Goal: Task Accomplishment & Management: Manage account settings

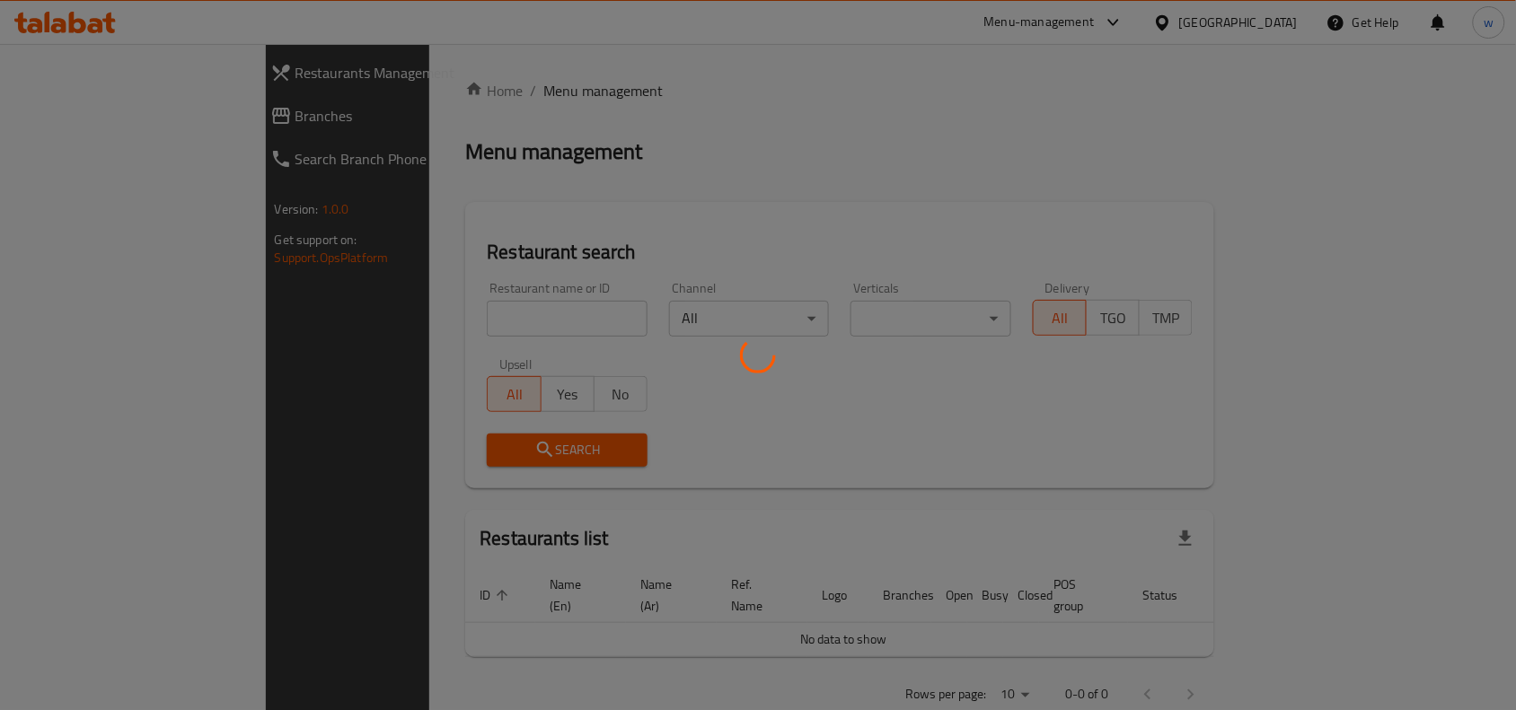
click at [101, 137] on div at bounding box center [758, 355] width 1516 height 710
click at [82, 92] on div at bounding box center [758, 355] width 1516 height 710
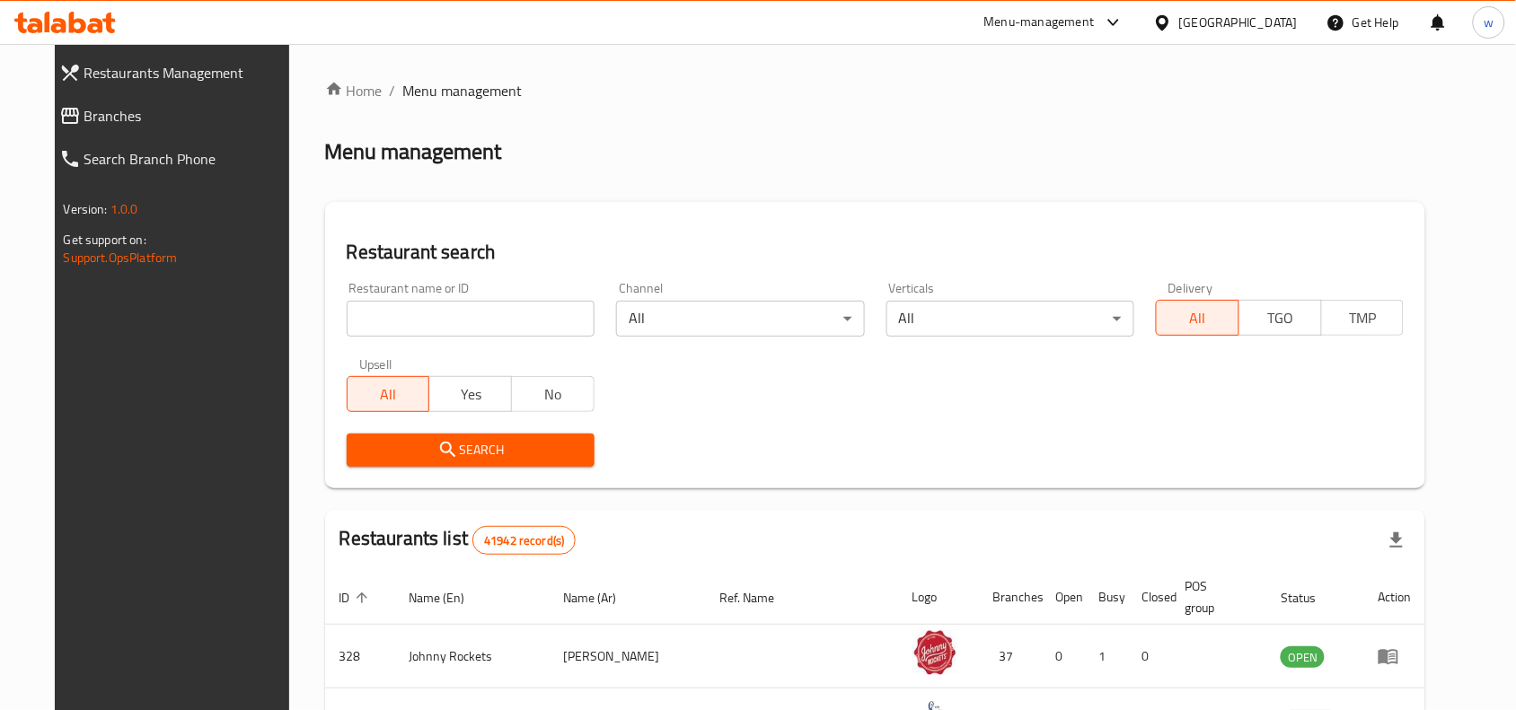
click at [84, 105] on span "Branches" at bounding box center [188, 116] width 209 height 22
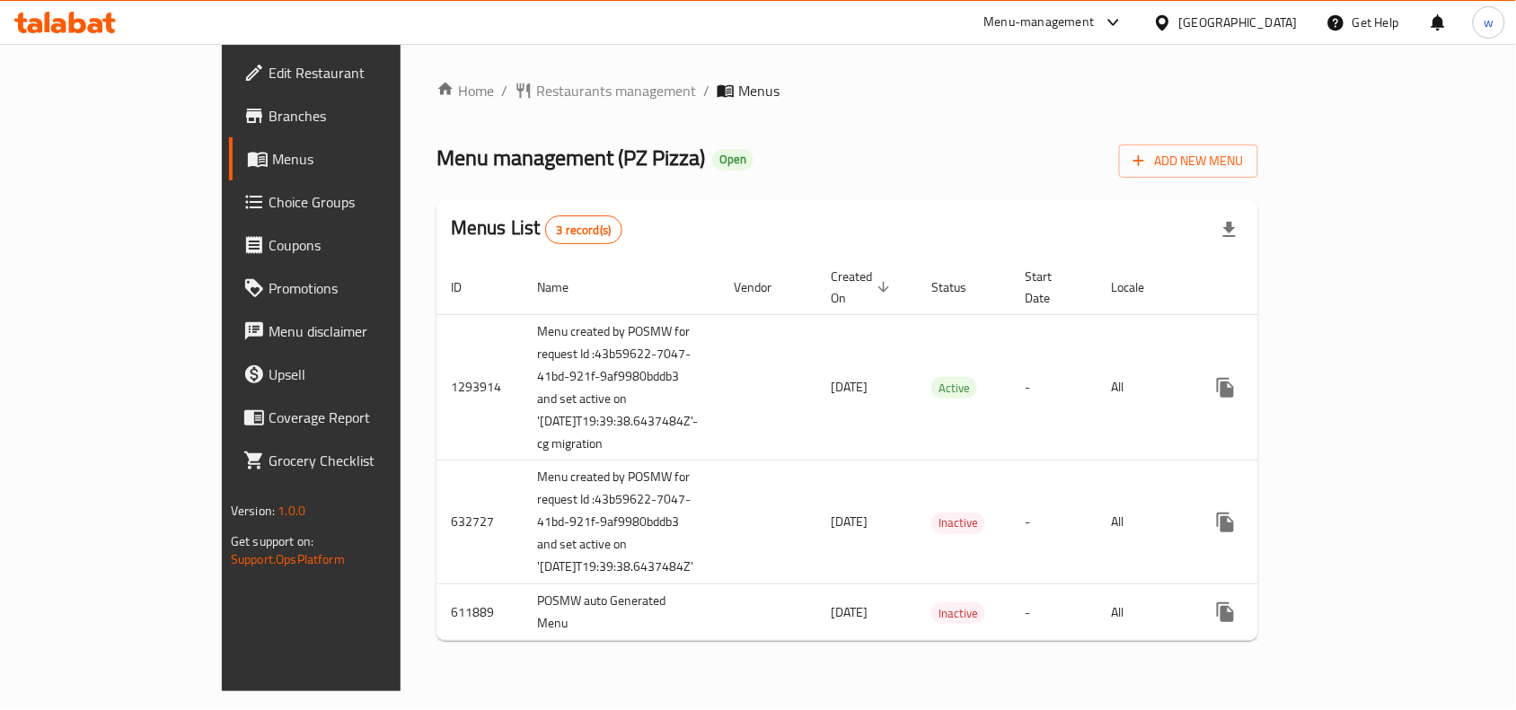
scroll to position [7, 0]
click at [268, 195] on span "Choice Groups" at bounding box center [364, 202] width 192 height 22
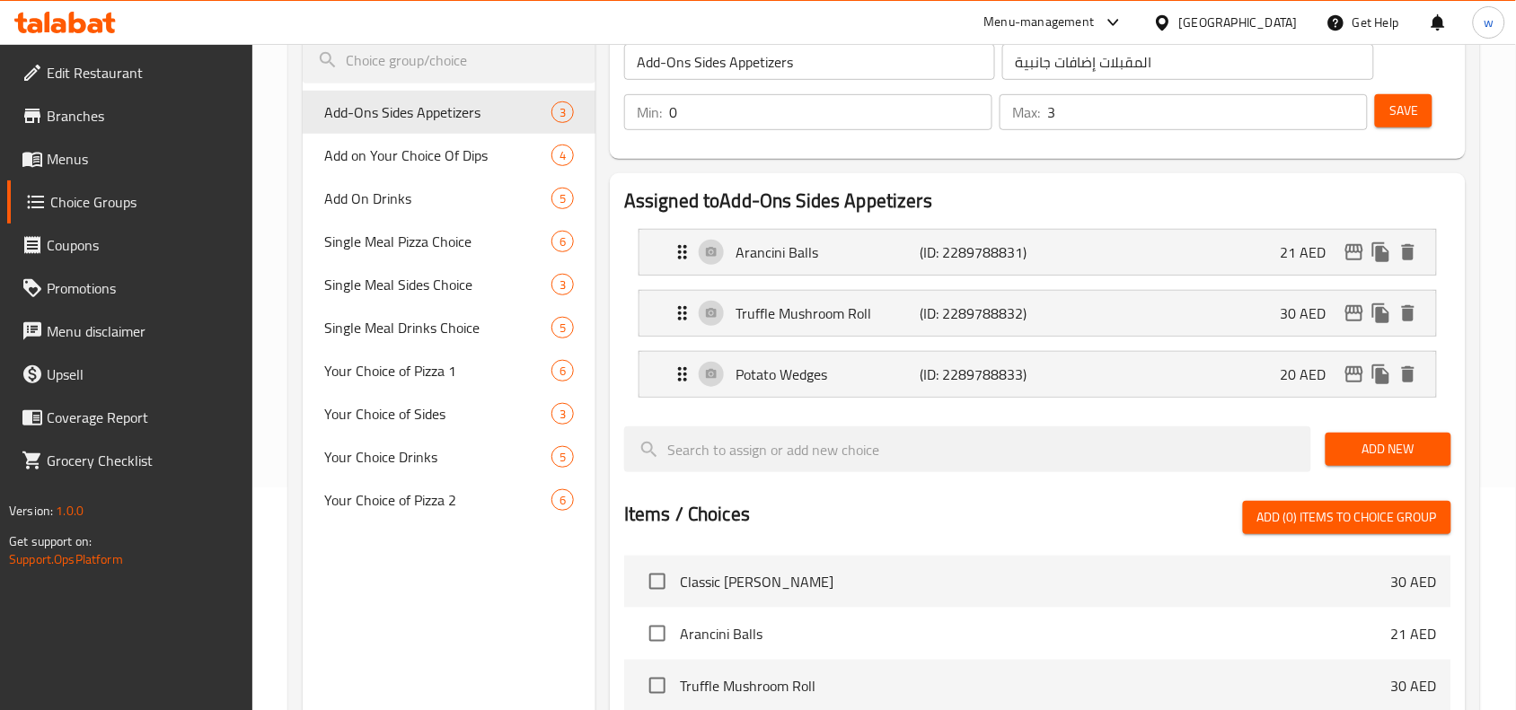
scroll to position [224, 0]
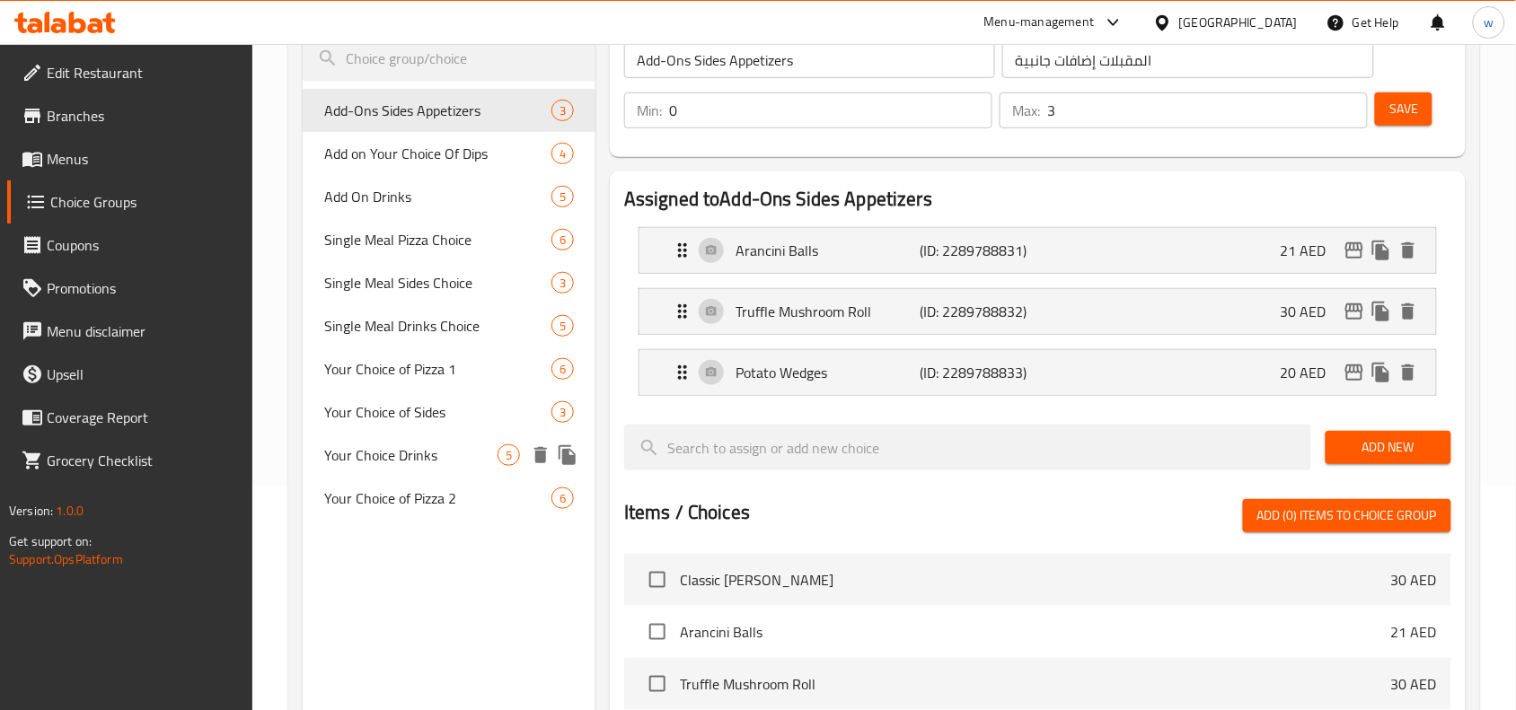
click at [396, 449] on span "Your Choice Drinks" at bounding box center [410, 455] width 173 height 22
type input "Your Choice Drinks"
type input "مشروبات اختيارك"
type input "1"
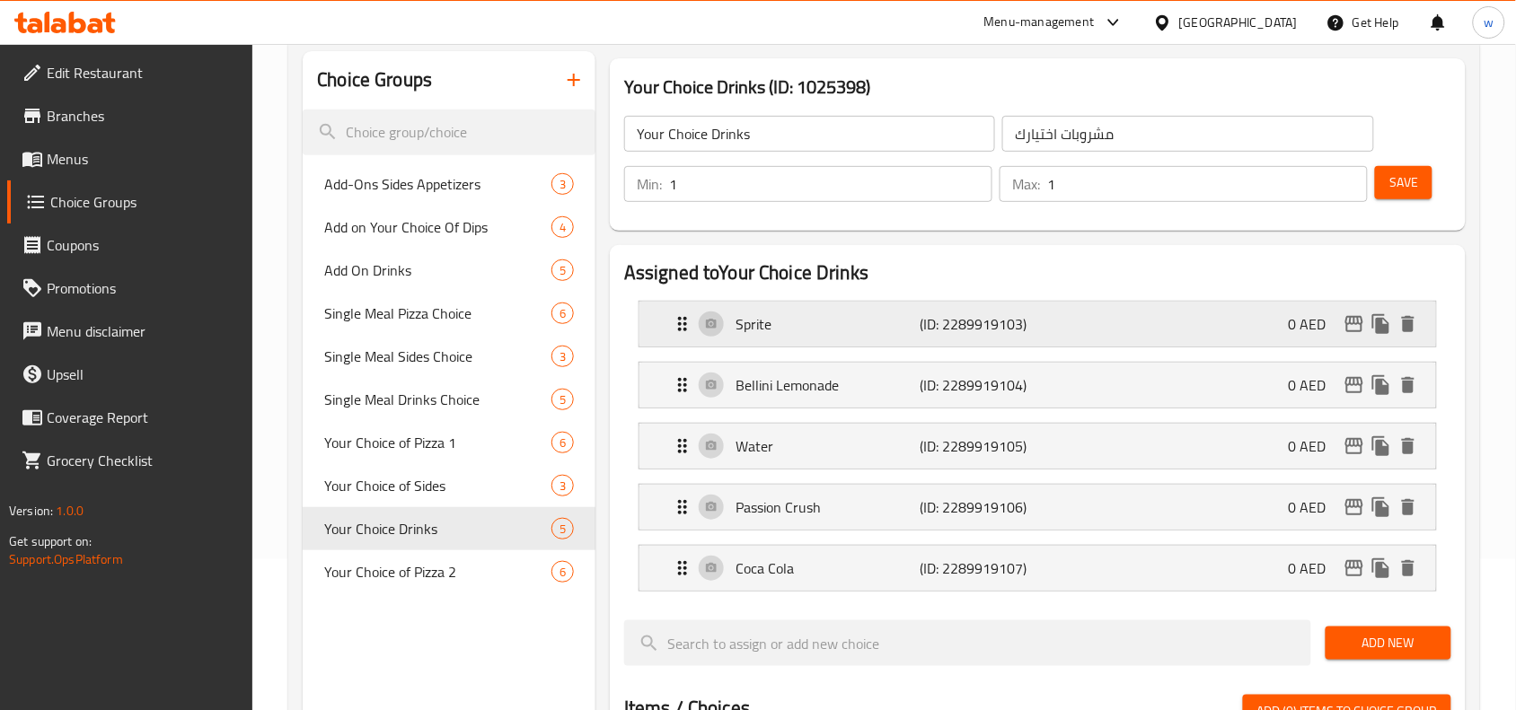
scroll to position [112, 0]
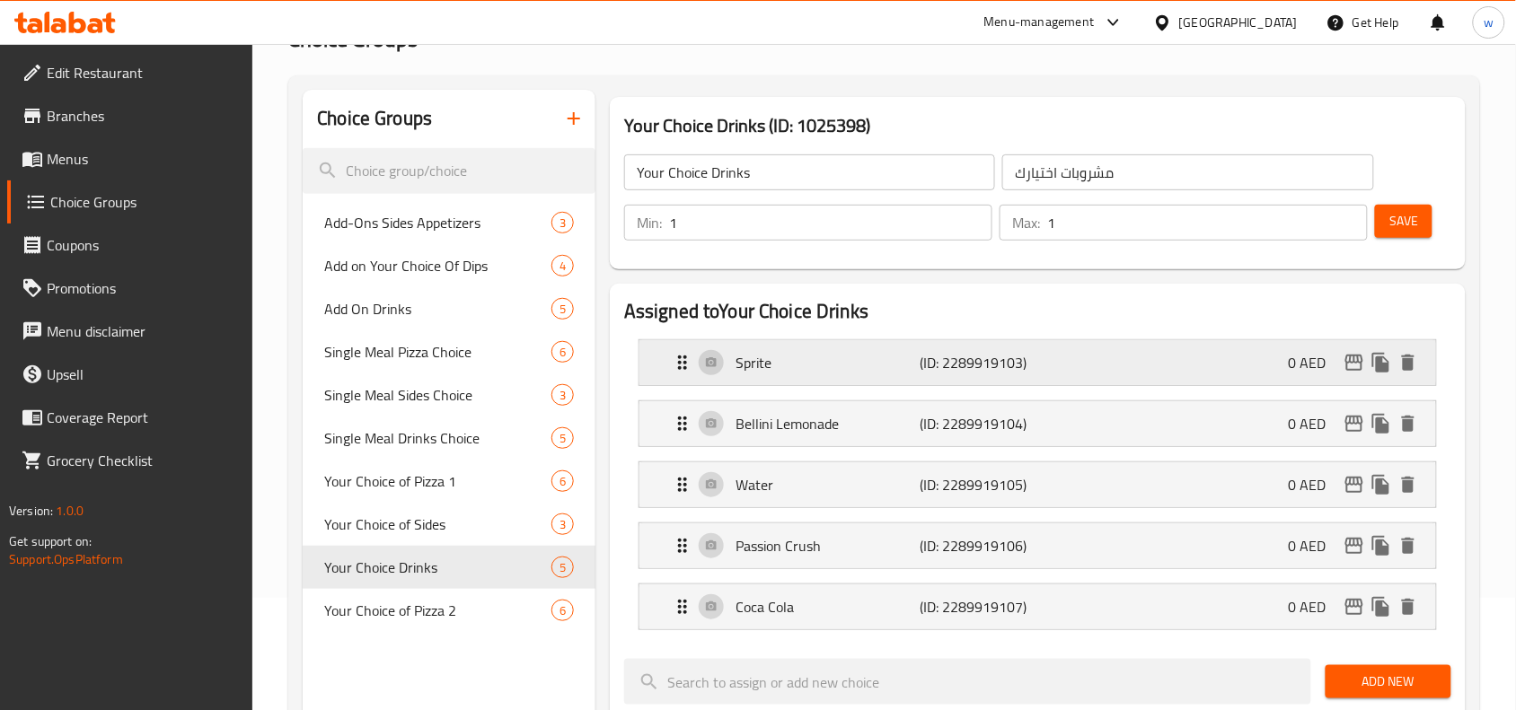
click at [948, 357] on p "(ID: 2289919103)" at bounding box center [980, 363] width 123 height 22
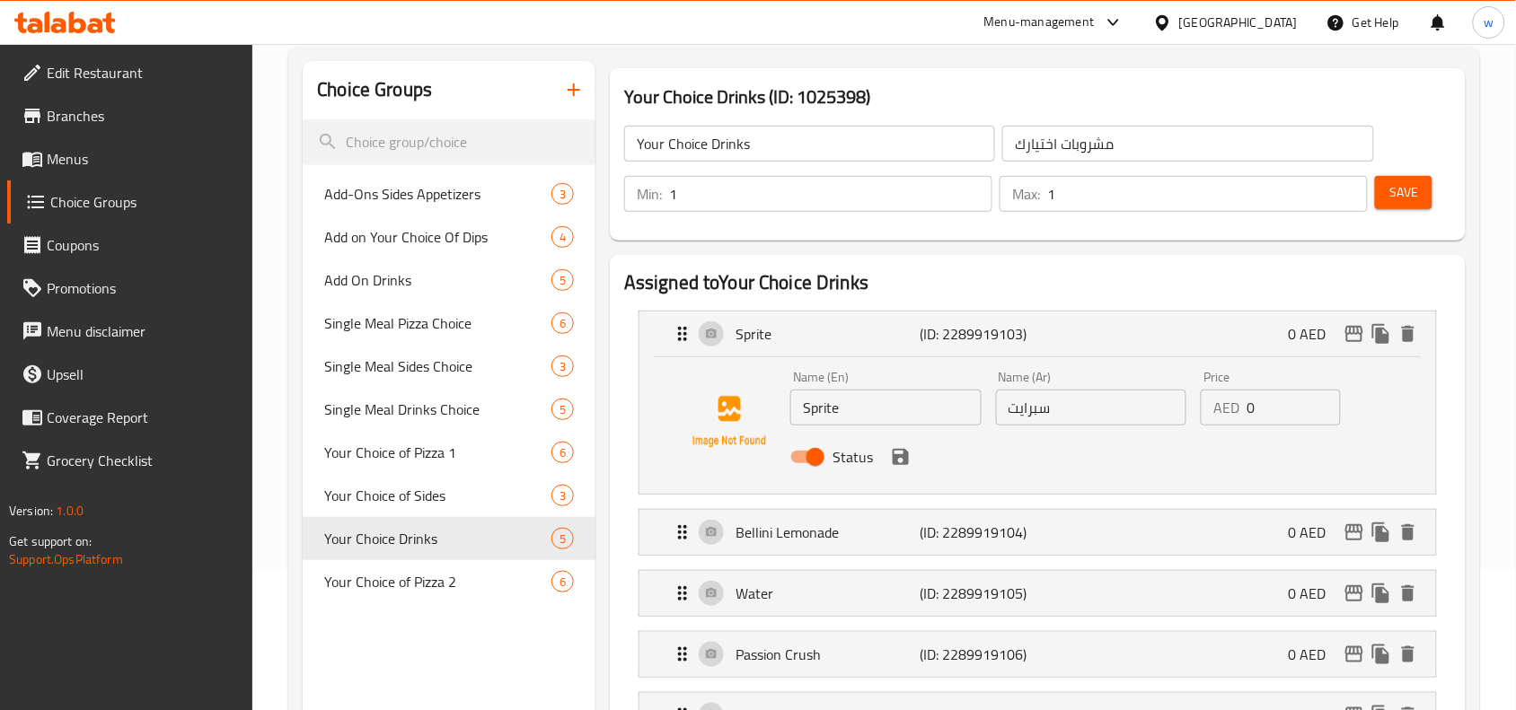
scroll to position [337, 0]
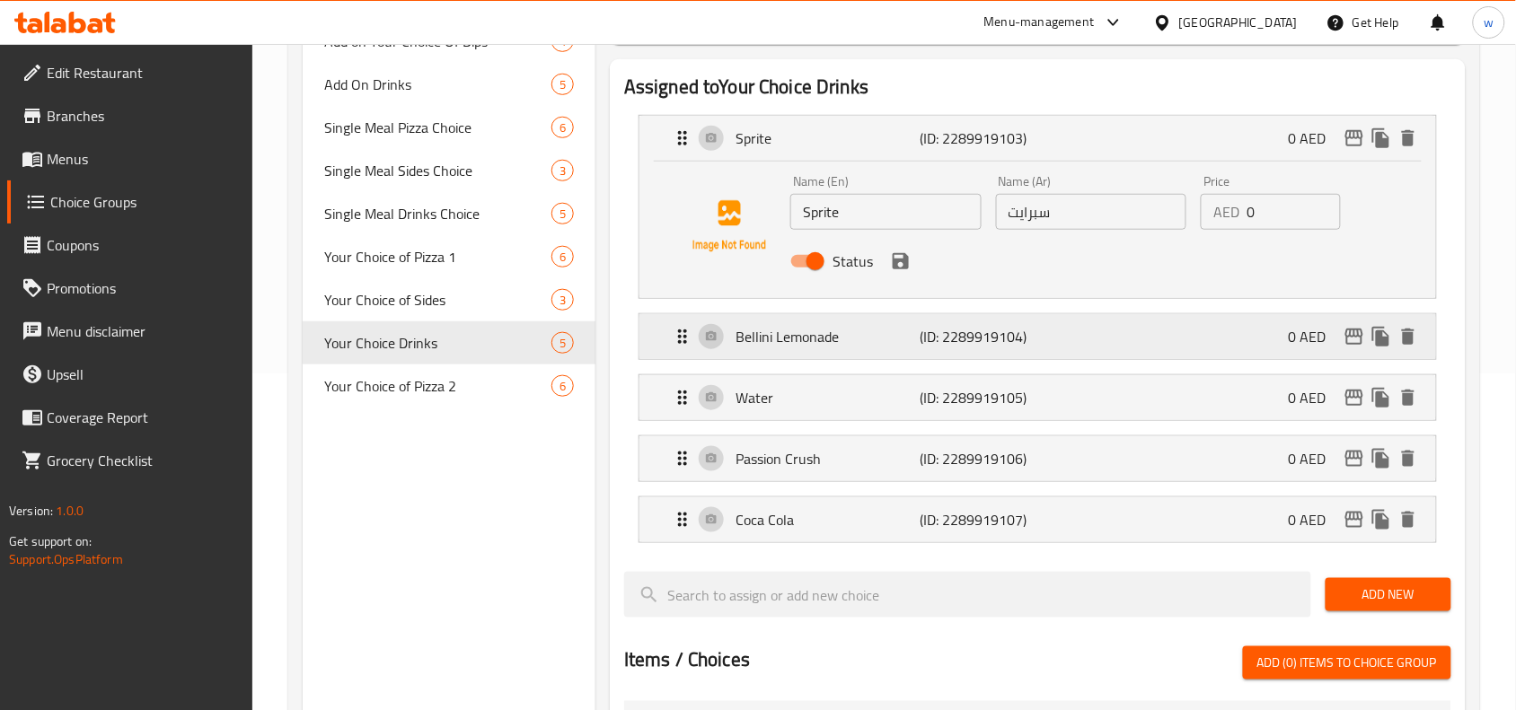
click at [966, 359] on div "Bellini Lemonade (ID: 2289919104) 0 AED" at bounding box center [1043, 336] width 743 height 45
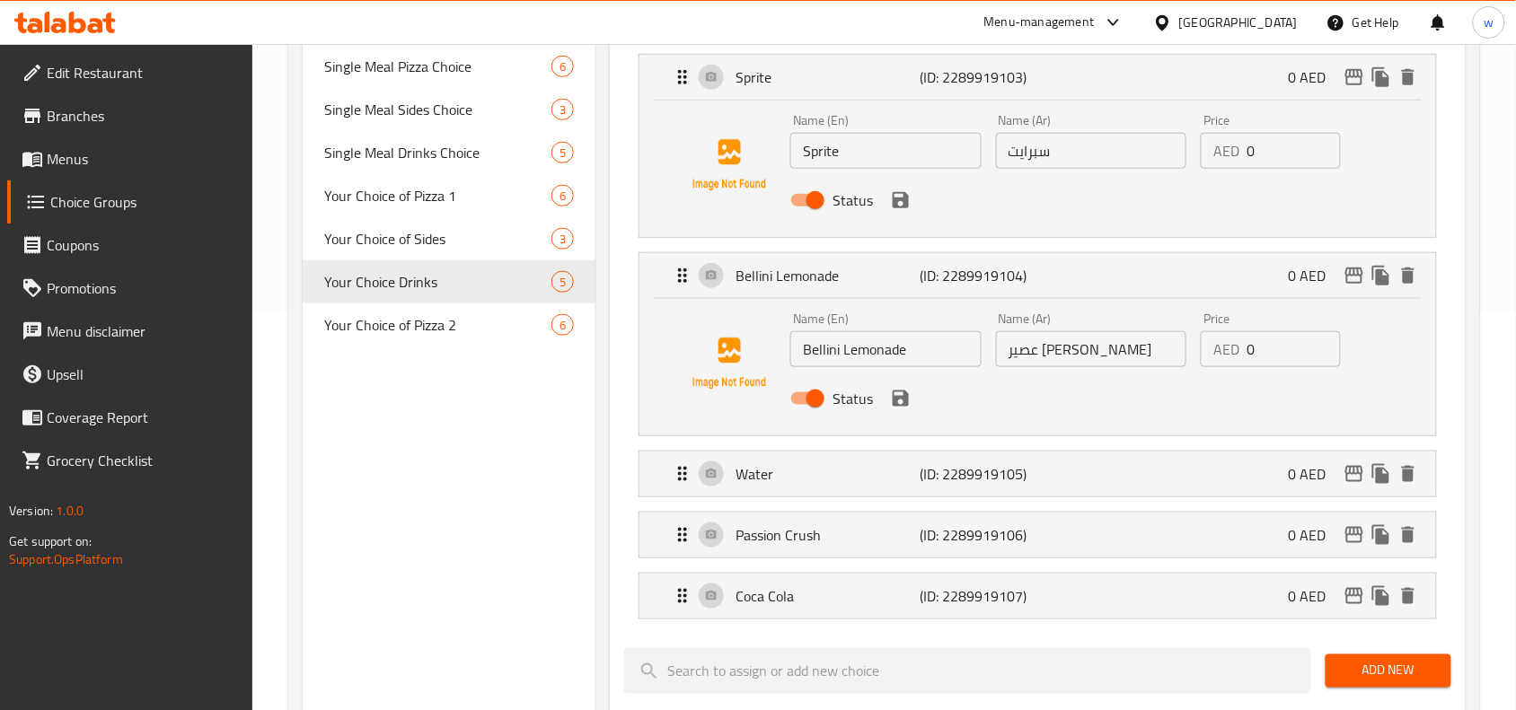
scroll to position [449, 0]
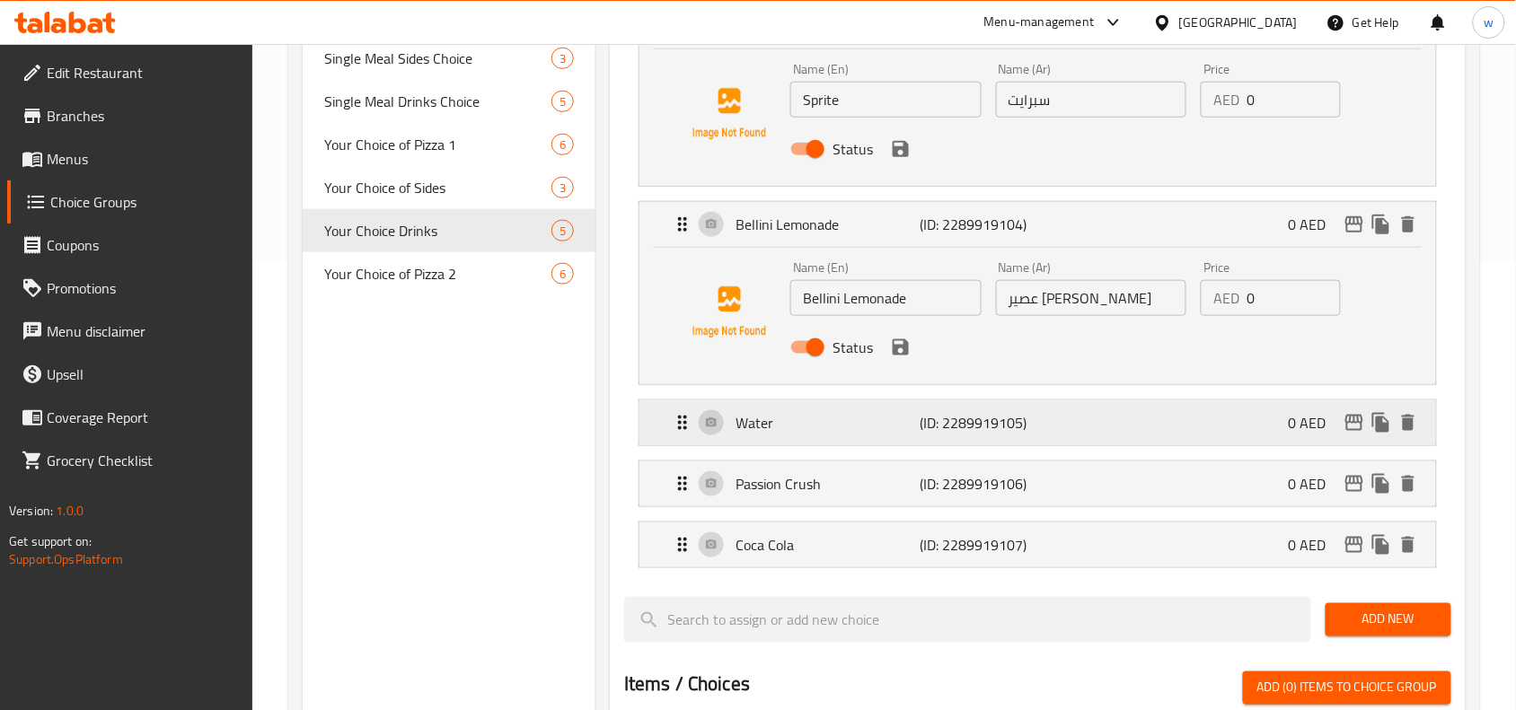
click at [975, 433] on p "(ID: 2289919105)" at bounding box center [980, 423] width 123 height 22
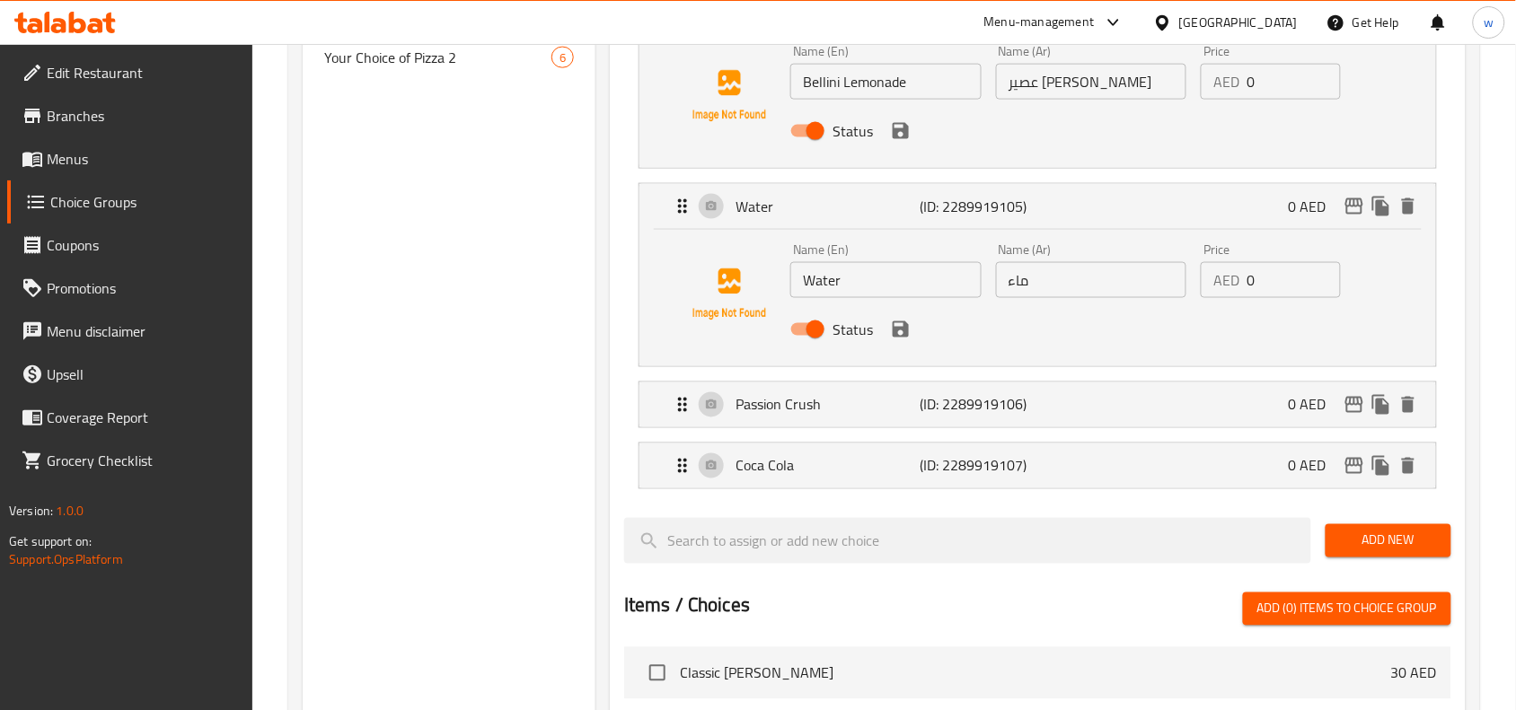
scroll to position [673, 0]
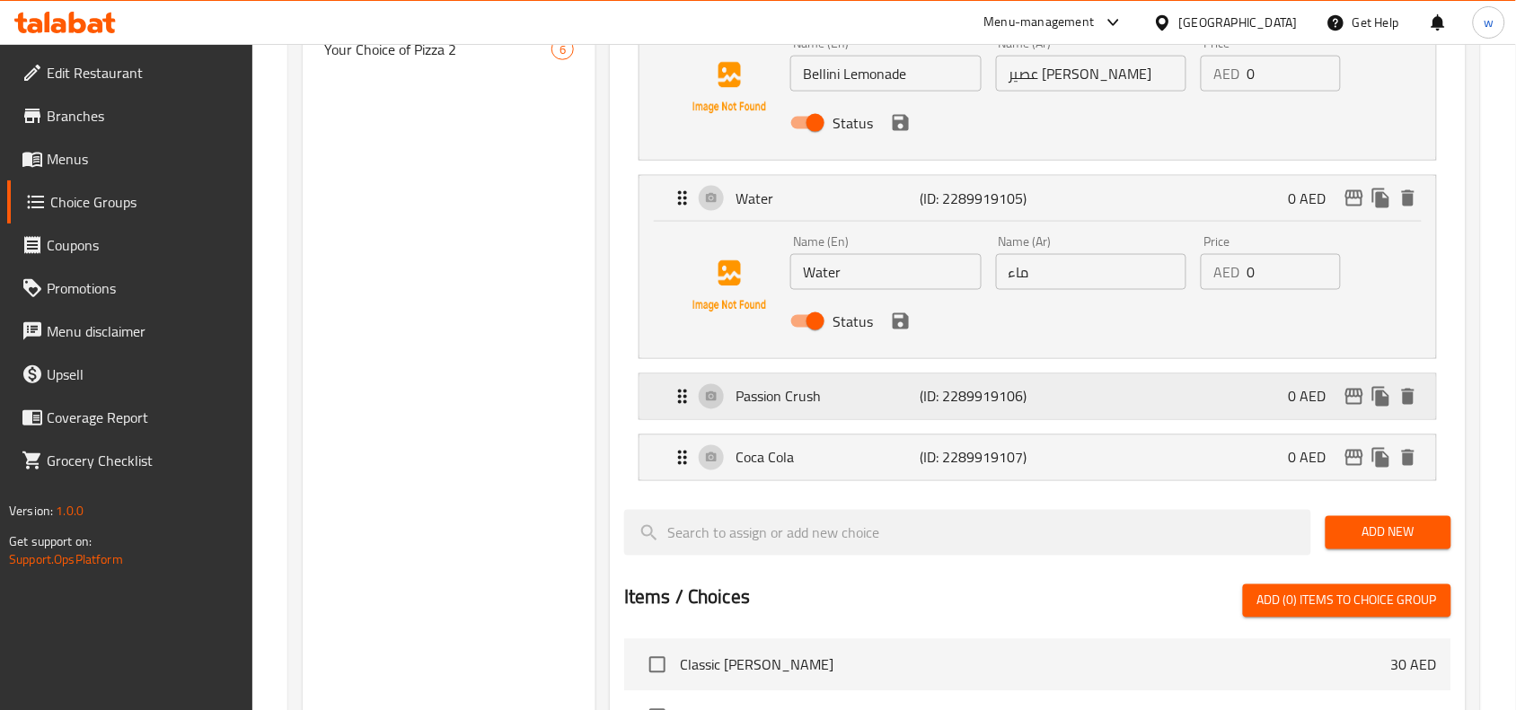
click at [986, 392] on p "(ID: 2289919106)" at bounding box center [980, 397] width 123 height 22
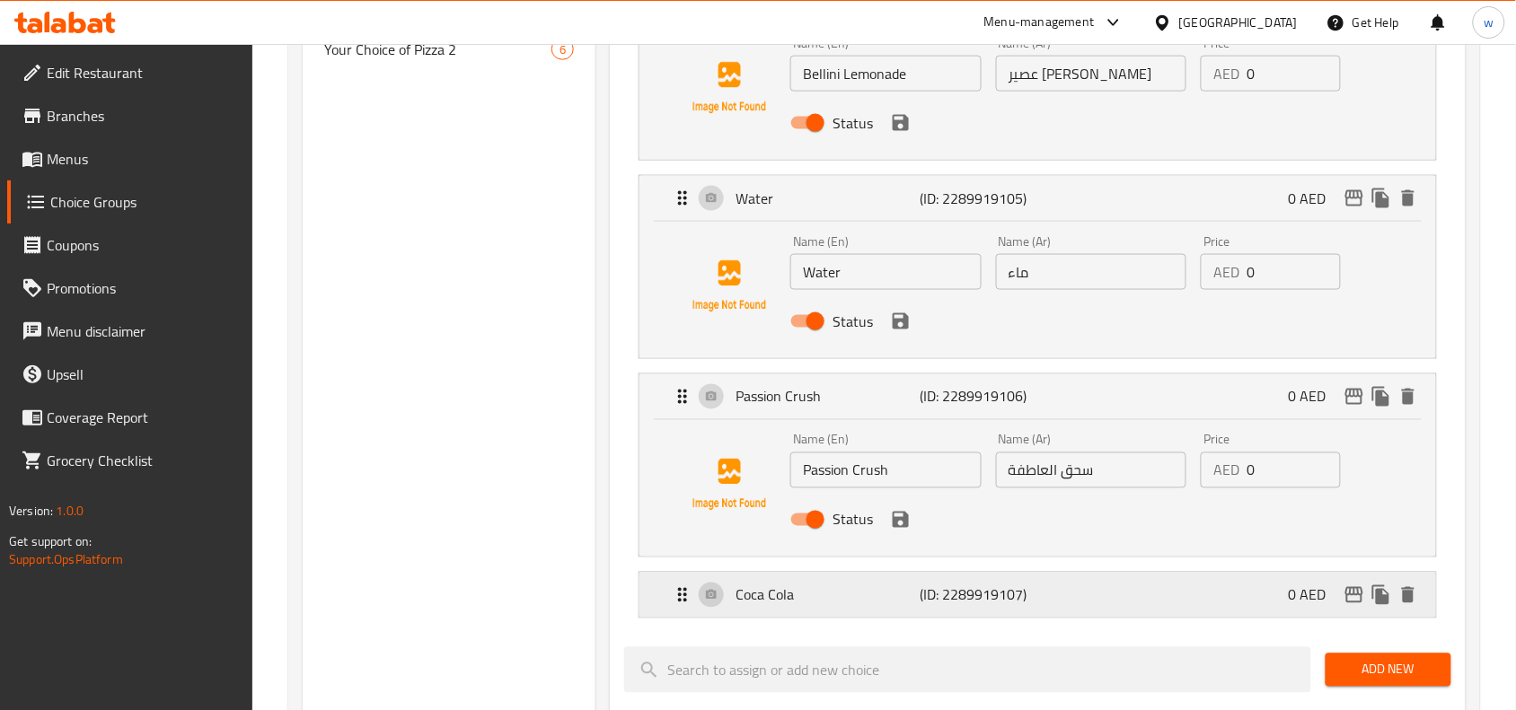
click at [981, 604] on p "(ID: 2289919107)" at bounding box center [980, 596] width 123 height 22
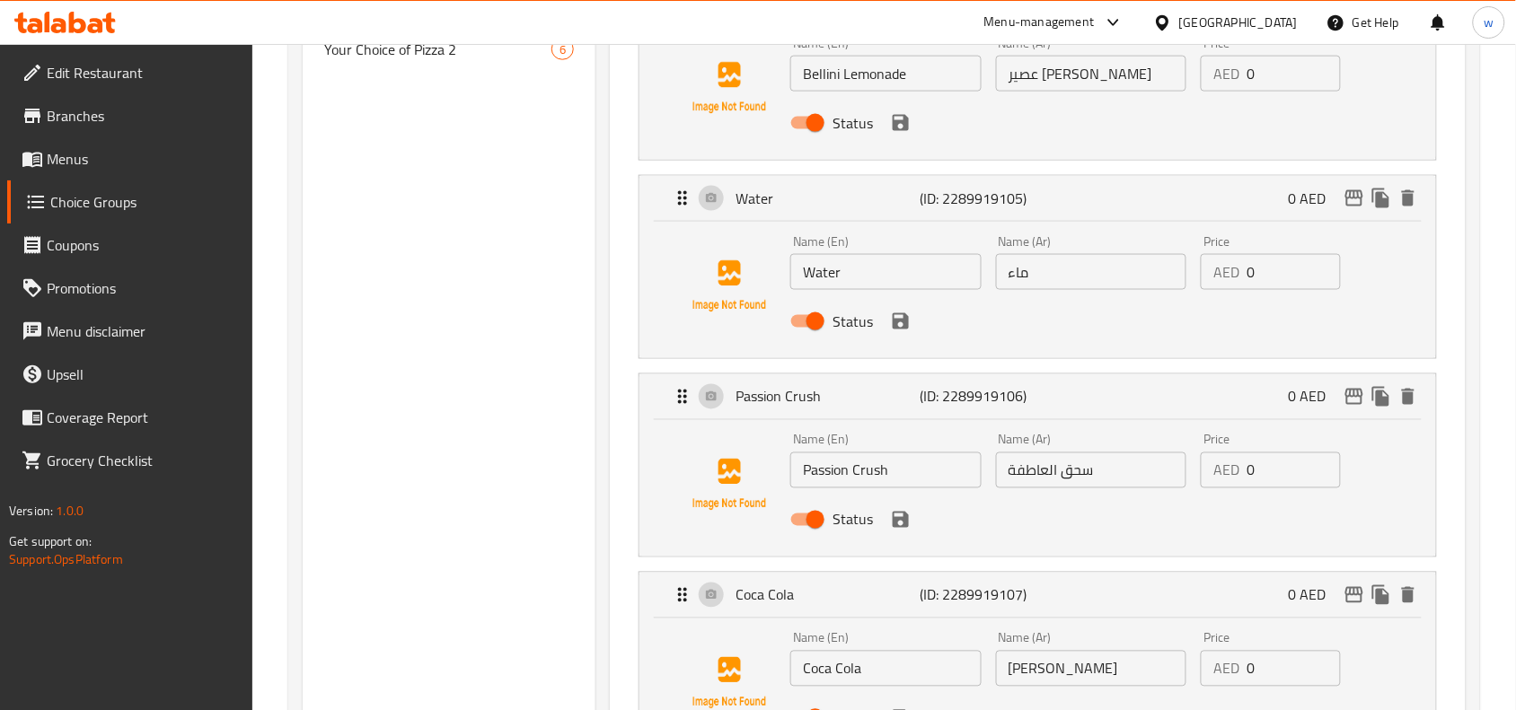
scroll to position [786, 0]
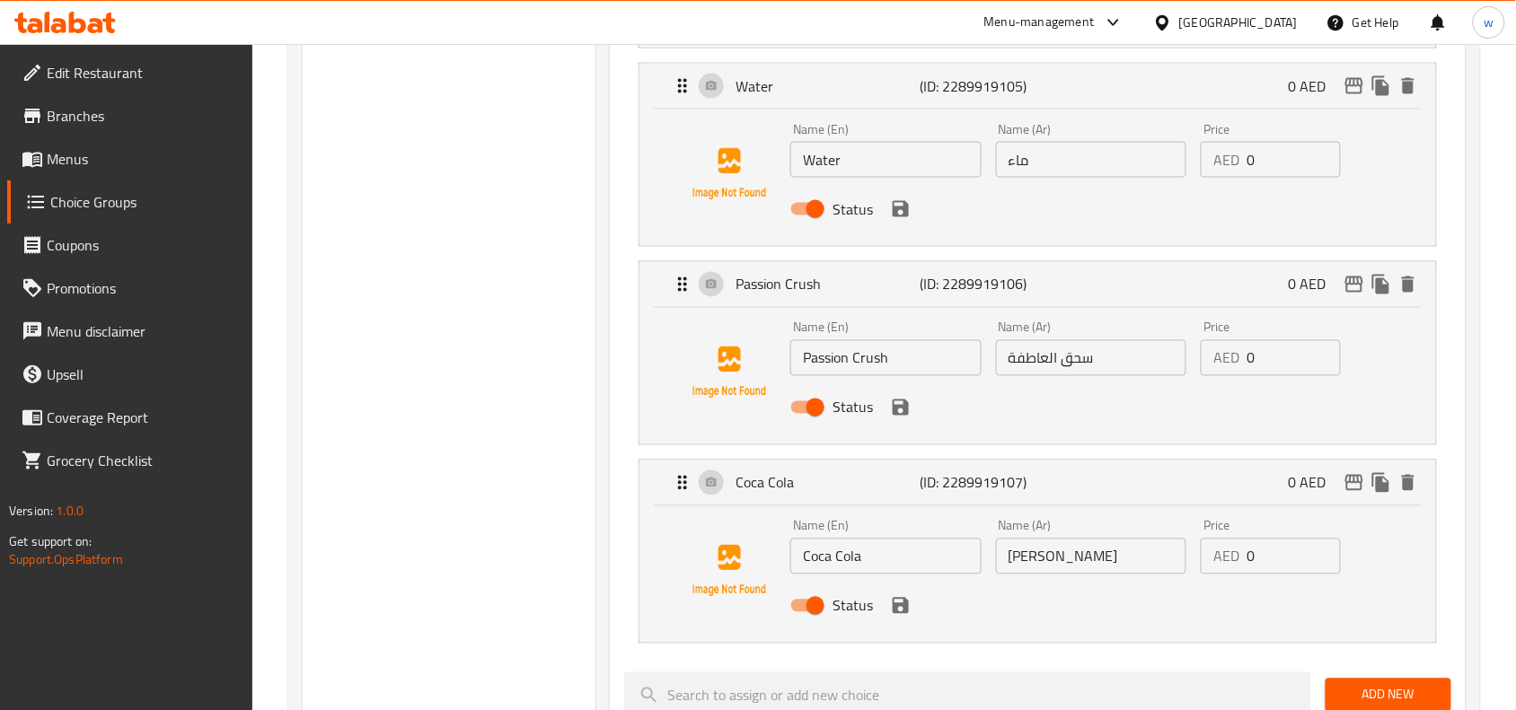
click at [452, 449] on div "Choice Groups Add-Ons Sides Appetizers 3 Add on Your Choice Of Dips 4 Add On Dr…" at bounding box center [449, 392] width 293 height 1952
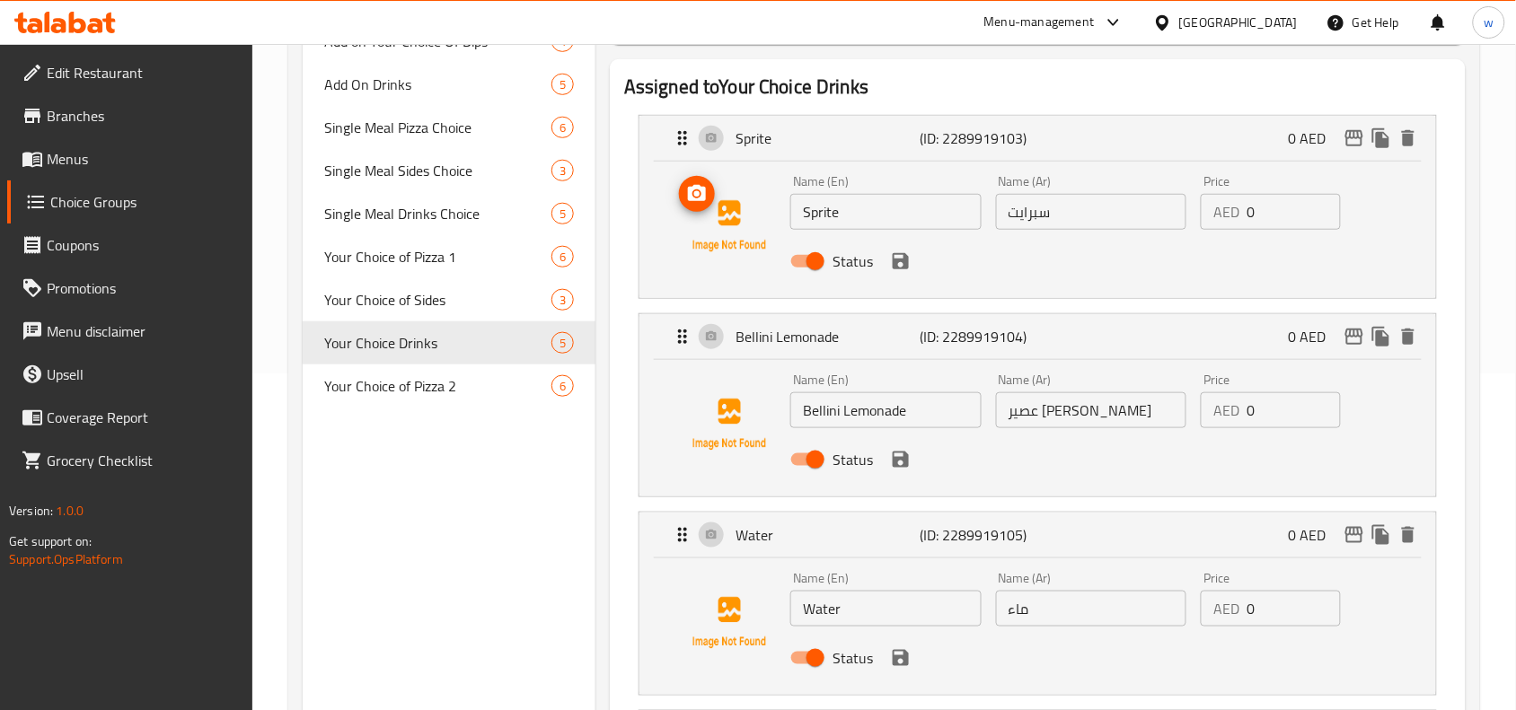
scroll to position [0, 0]
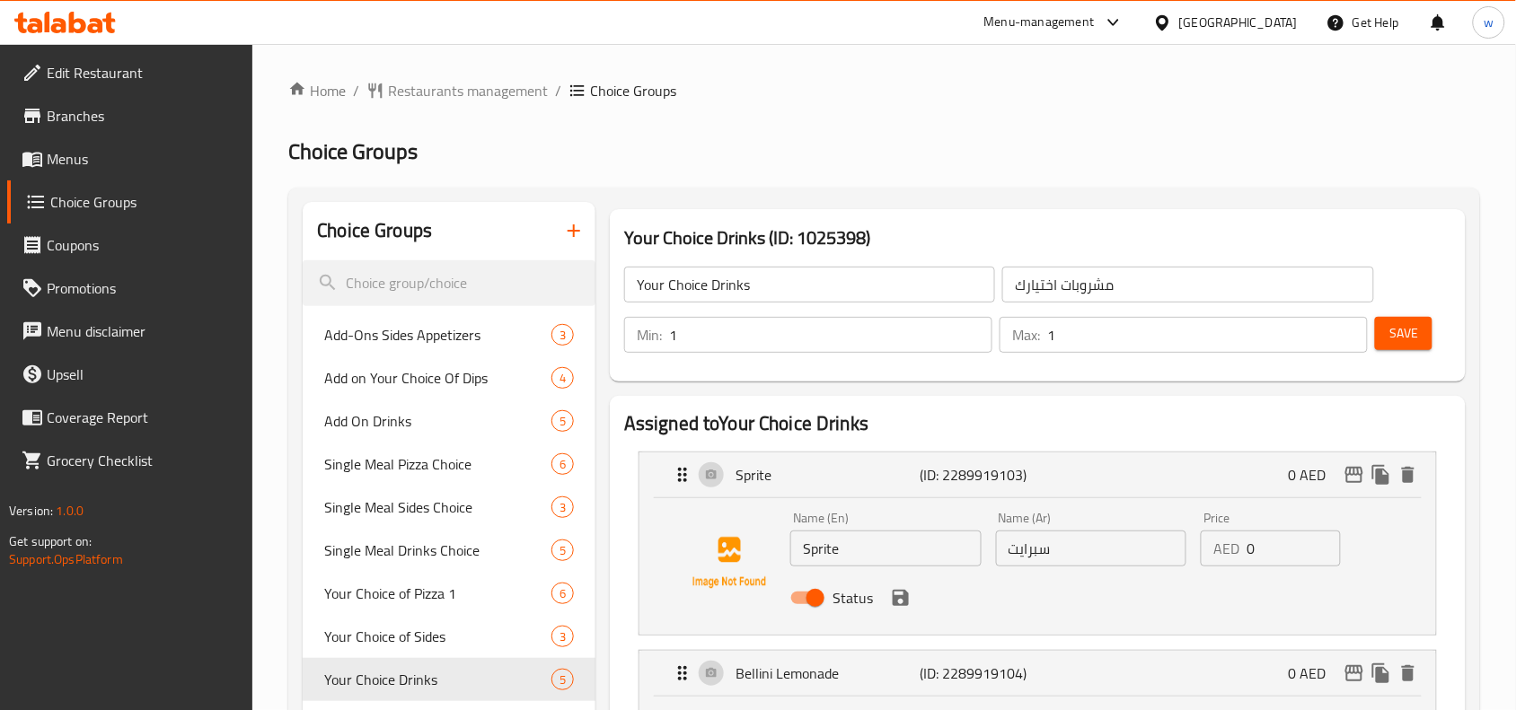
click at [1075, 33] on div "Menu-management" at bounding box center [1054, 22] width 169 height 43
click at [1034, 23] on div "Menu-management" at bounding box center [1039, 23] width 110 height 22
click at [972, 189] on div "Restaurant-Management" at bounding box center [943, 199] width 141 height 20
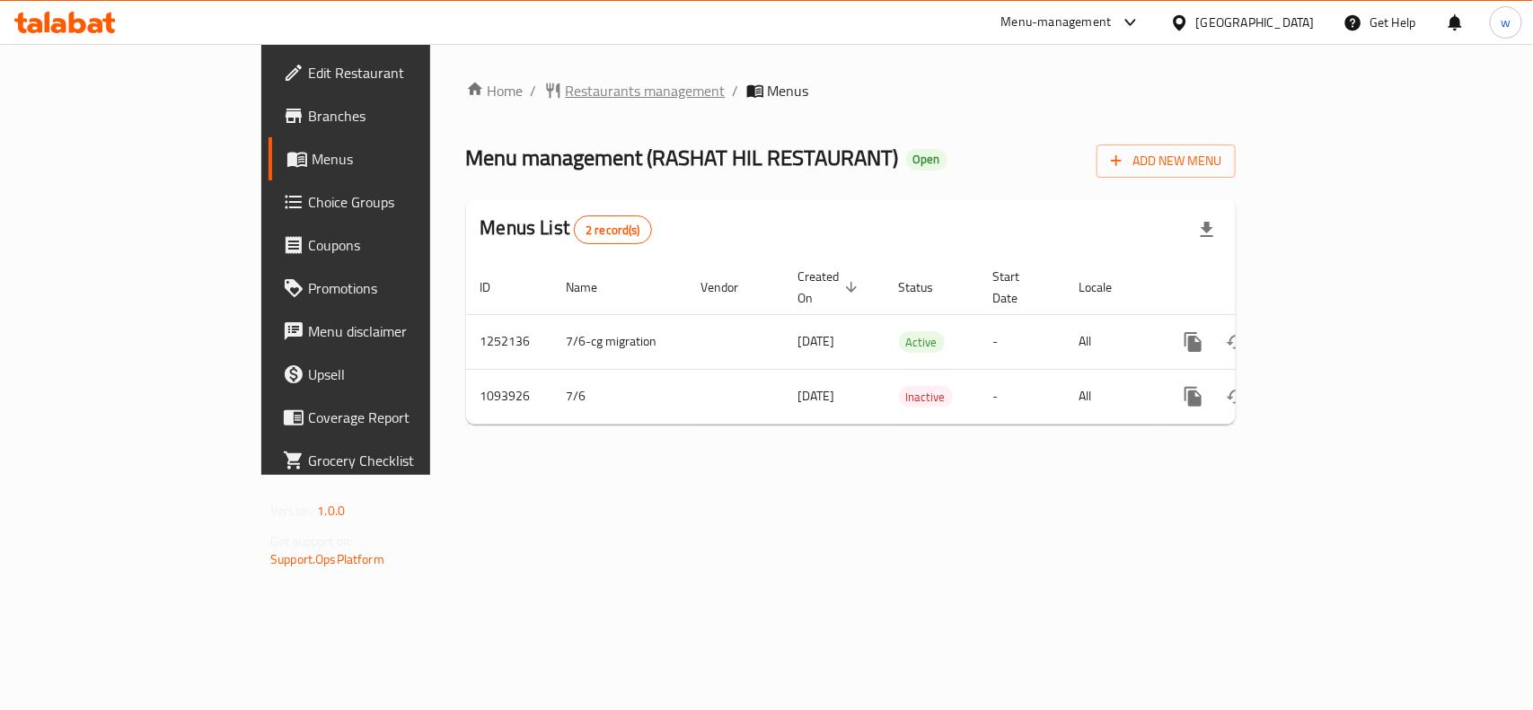
click at [566, 99] on span "Restaurants management" at bounding box center [646, 91] width 160 height 22
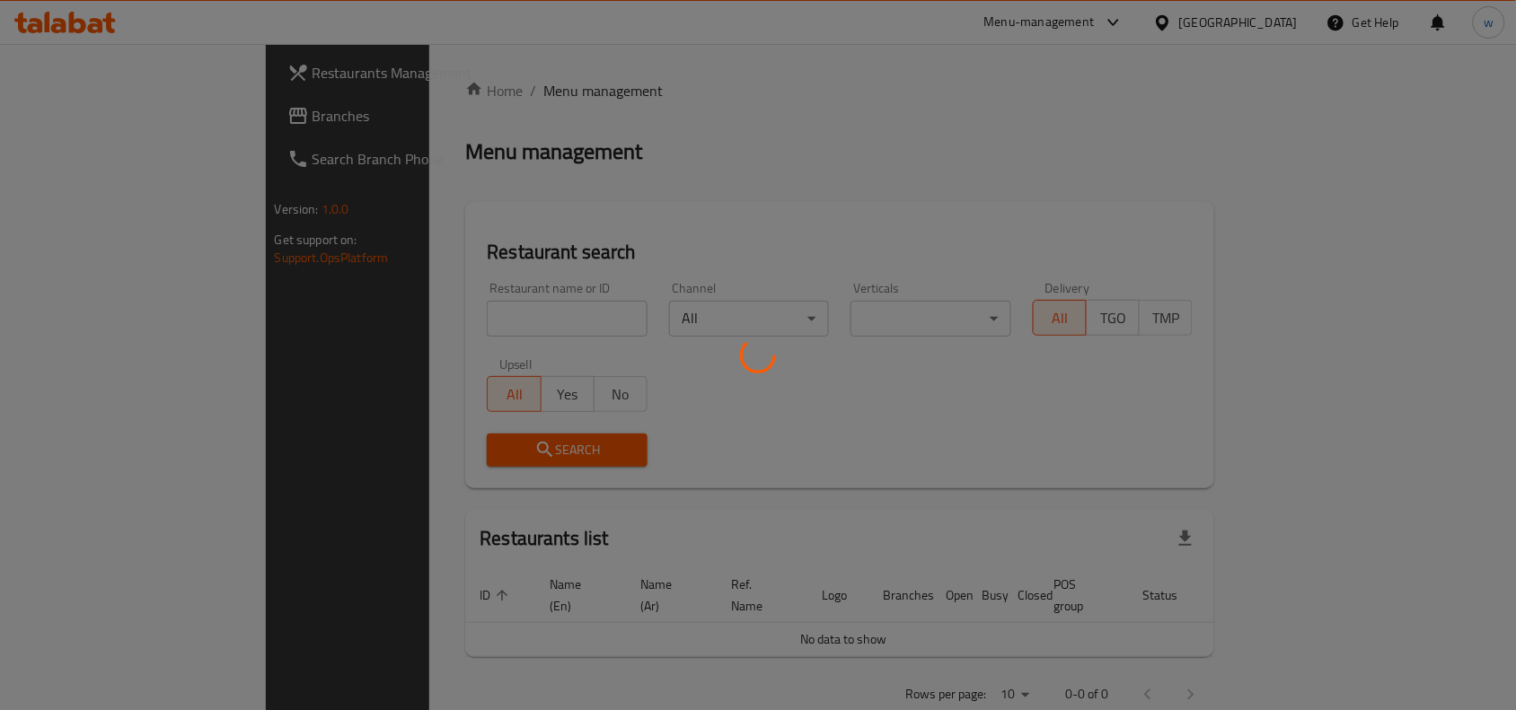
click at [469, 325] on div at bounding box center [758, 355] width 1516 height 710
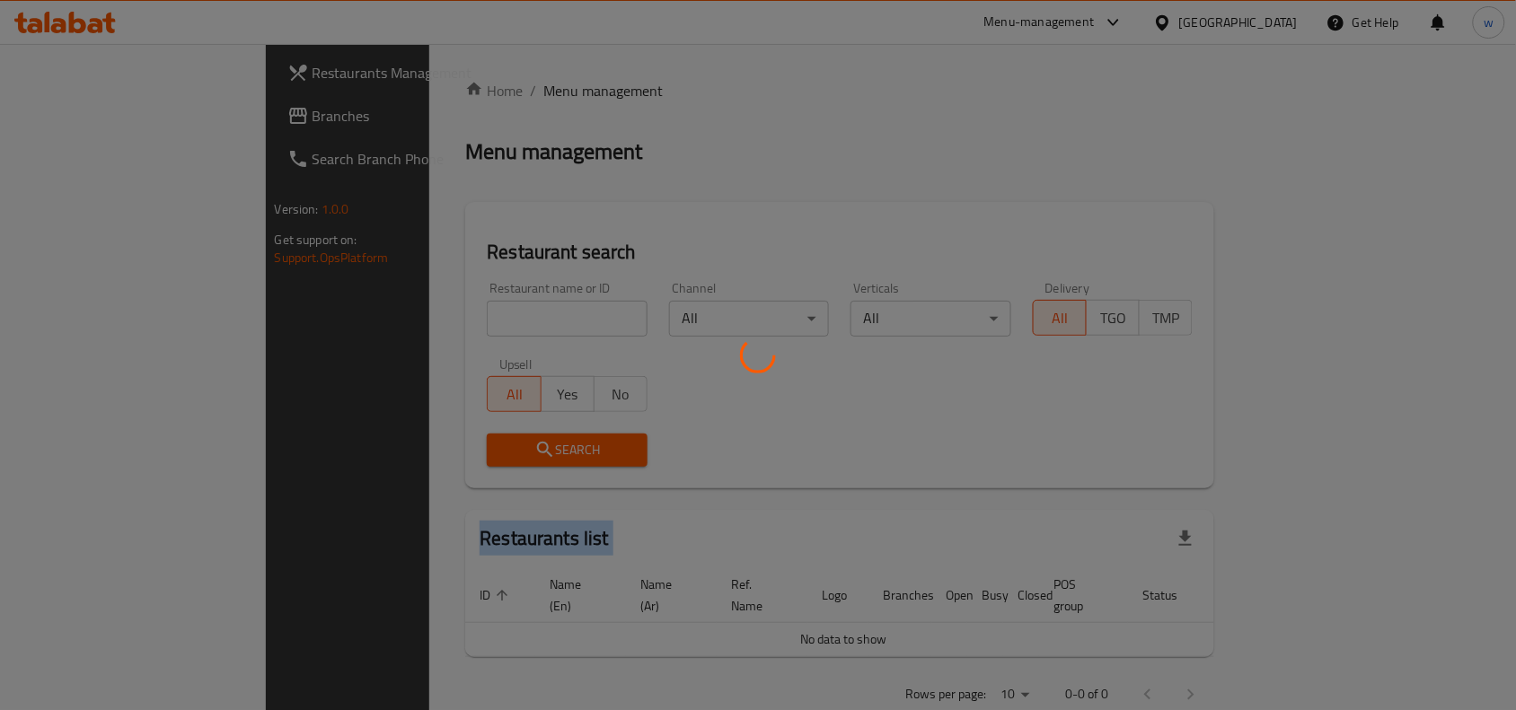
click at [469, 325] on div at bounding box center [758, 355] width 1516 height 710
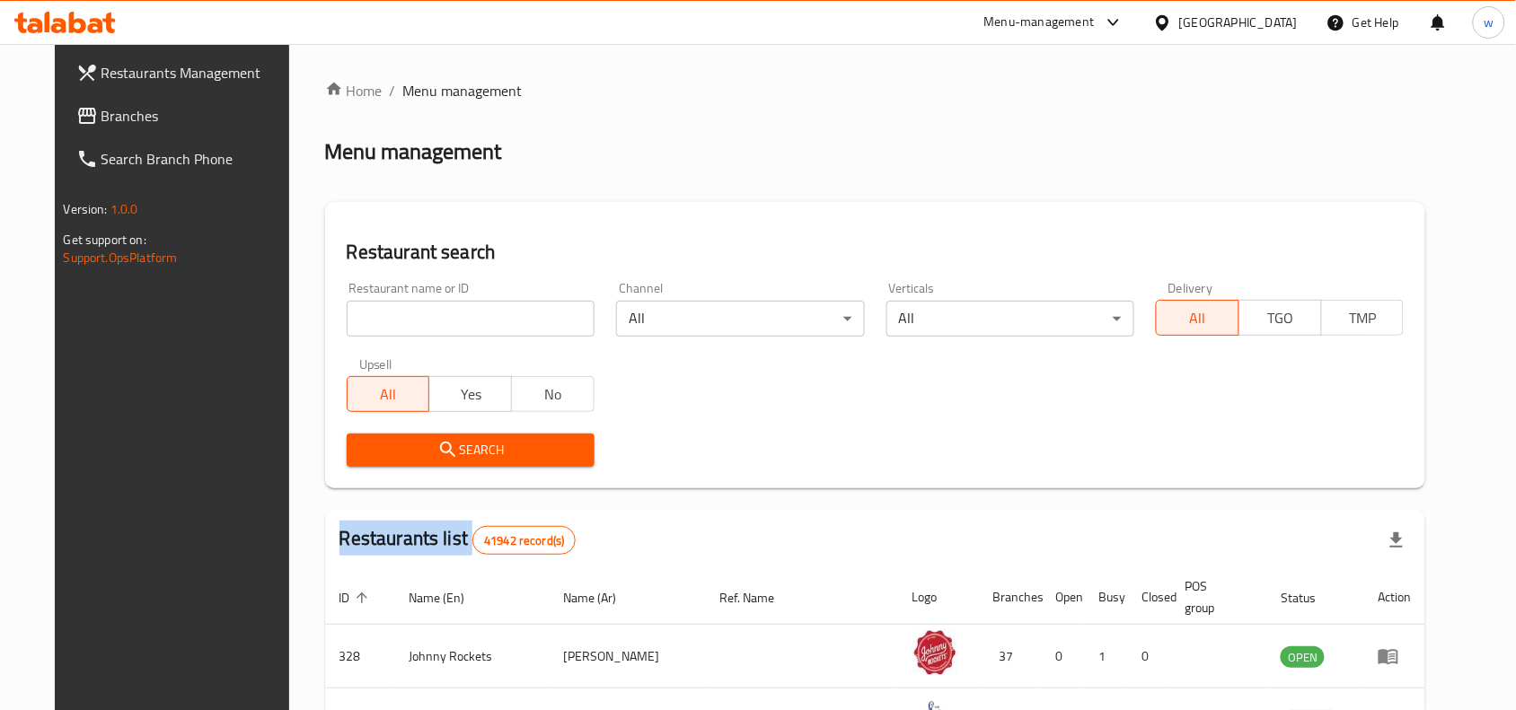
click at [469, 325] on div "Home / Menu management Menu management Restaurant search Restaurant name or ID …" at bounding box center [875, 636] width 1101 height 1113
click at [469, 325] on input "search" at bounding box center [471, 319] width 248 height 36
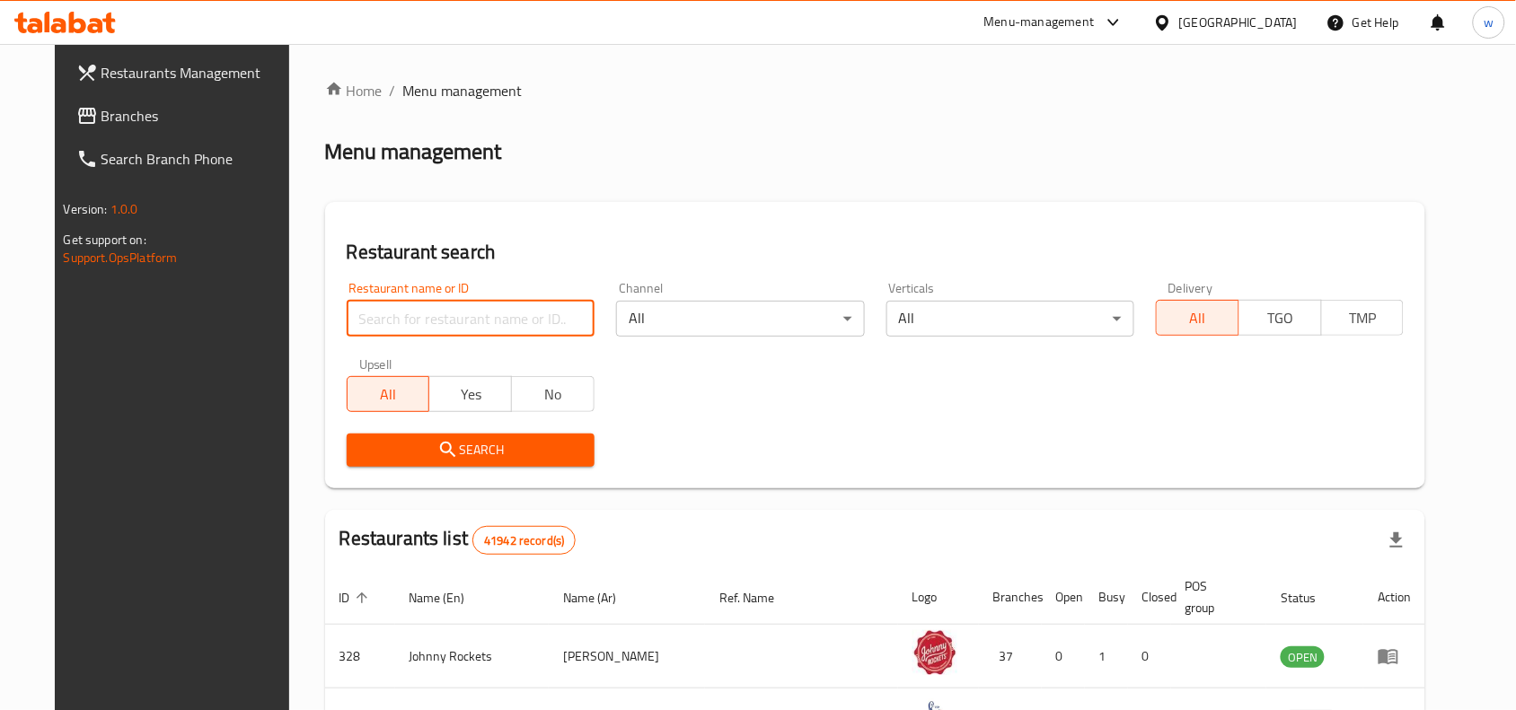
paste input "664924"
type input "664924"
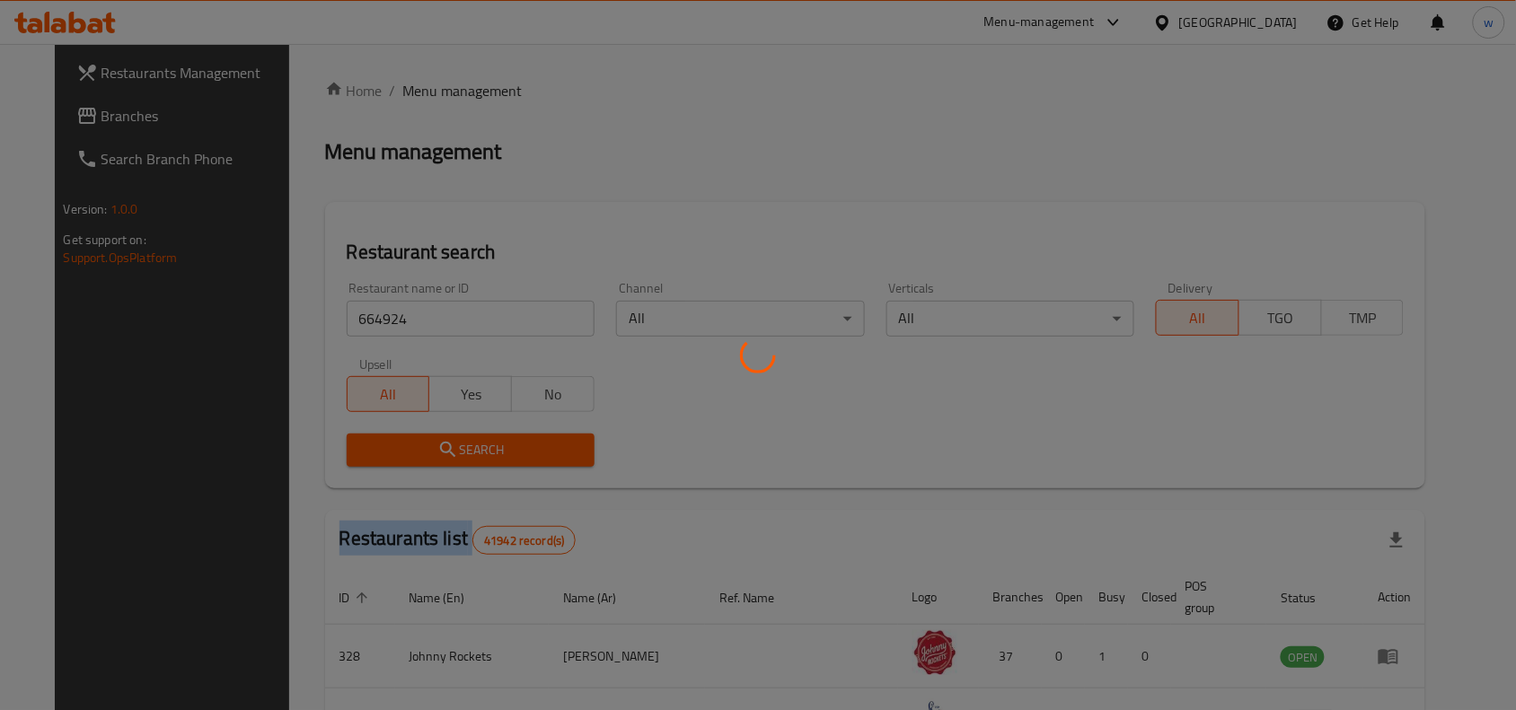
drag, startPoint x: 428, startPoint y: 461, endPoint x: 732, endPoint y: 356, distance: 321.2
click at [428, 460] on div at bounding box center [758, 355] width 1516 height 710
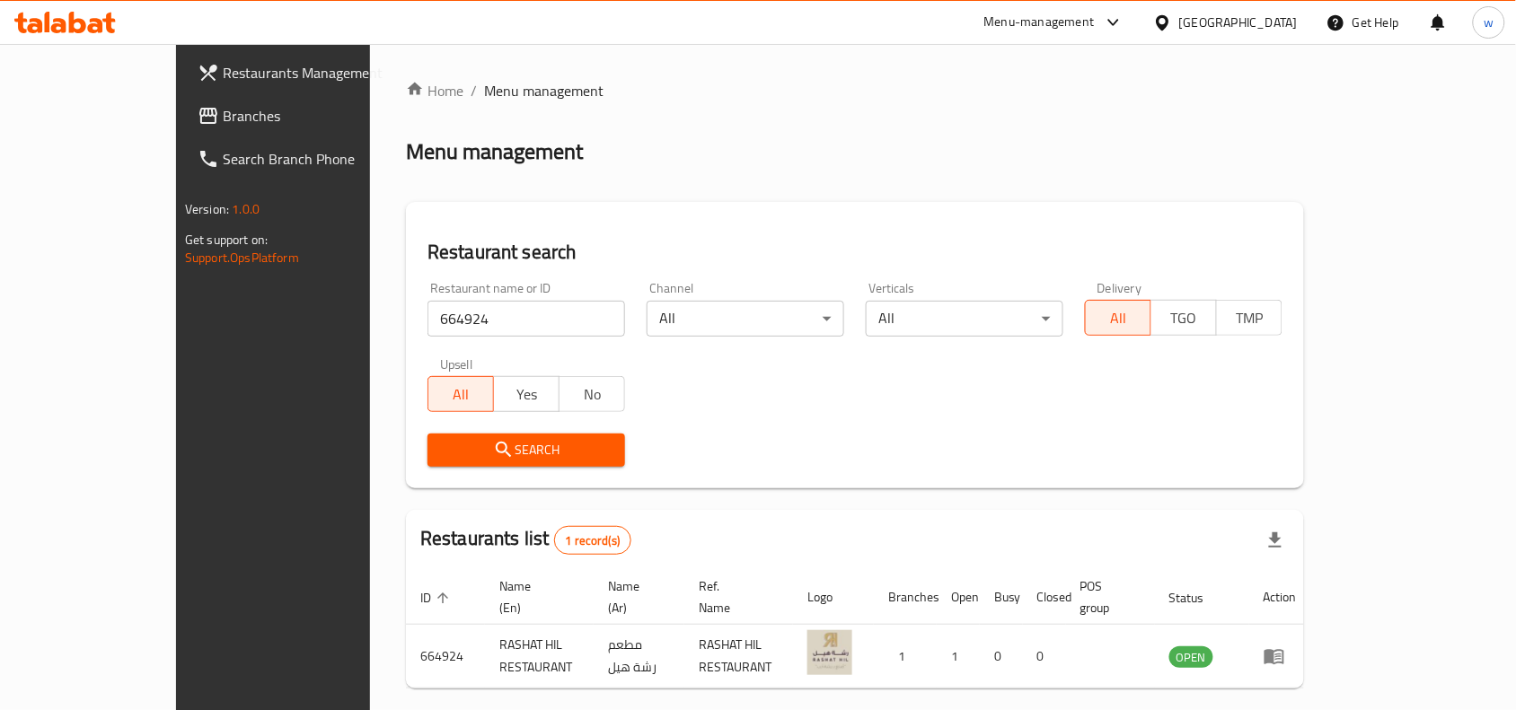
click at [1277, 38] on div "[GEOGRAPHIC_DATA]" at bounding box center [1225, 22] width 173 height 43
click at [1194, 14] on div "[GEOGRAPHIC_DATA]" at bounding box center [1238, 23] width 119 height 20
click at [858, 168] on div "Home / Menu management Menu management Restaurant search Restaurant name or ID …" at bounding box center [855, 415] width 898 height 670
click at [223, 123] on span "Branches" at bounding box center [319, 116] width 192 height 22
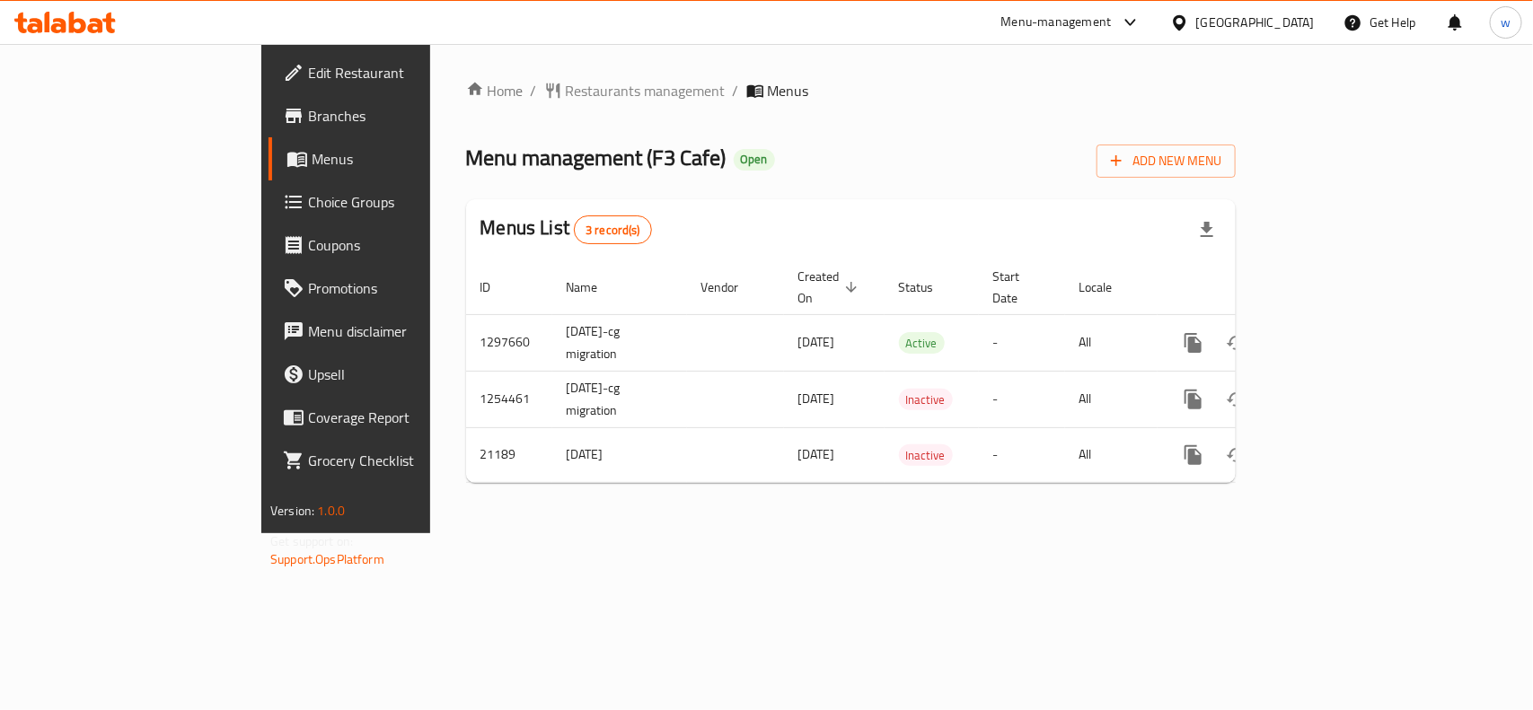
click at [308, 193] on span "Choice Groups" at bounding box center [405, 202] width 195 height 22
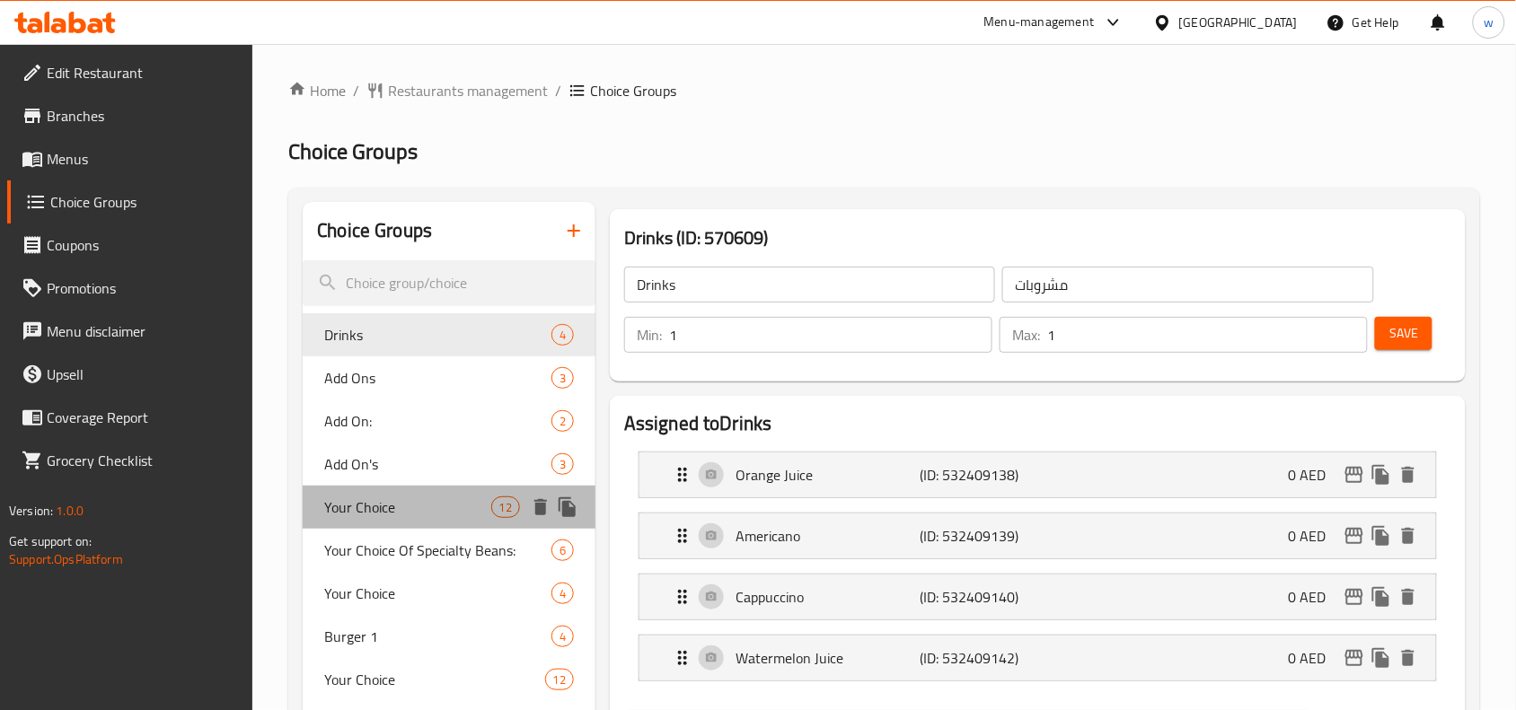
click at [393, 514] on span "Your Choice" at bounding box center [407, 508] width 166 height 22
type input "Your Choice"
type input "اختيارك"
type input "0"
type input "6"
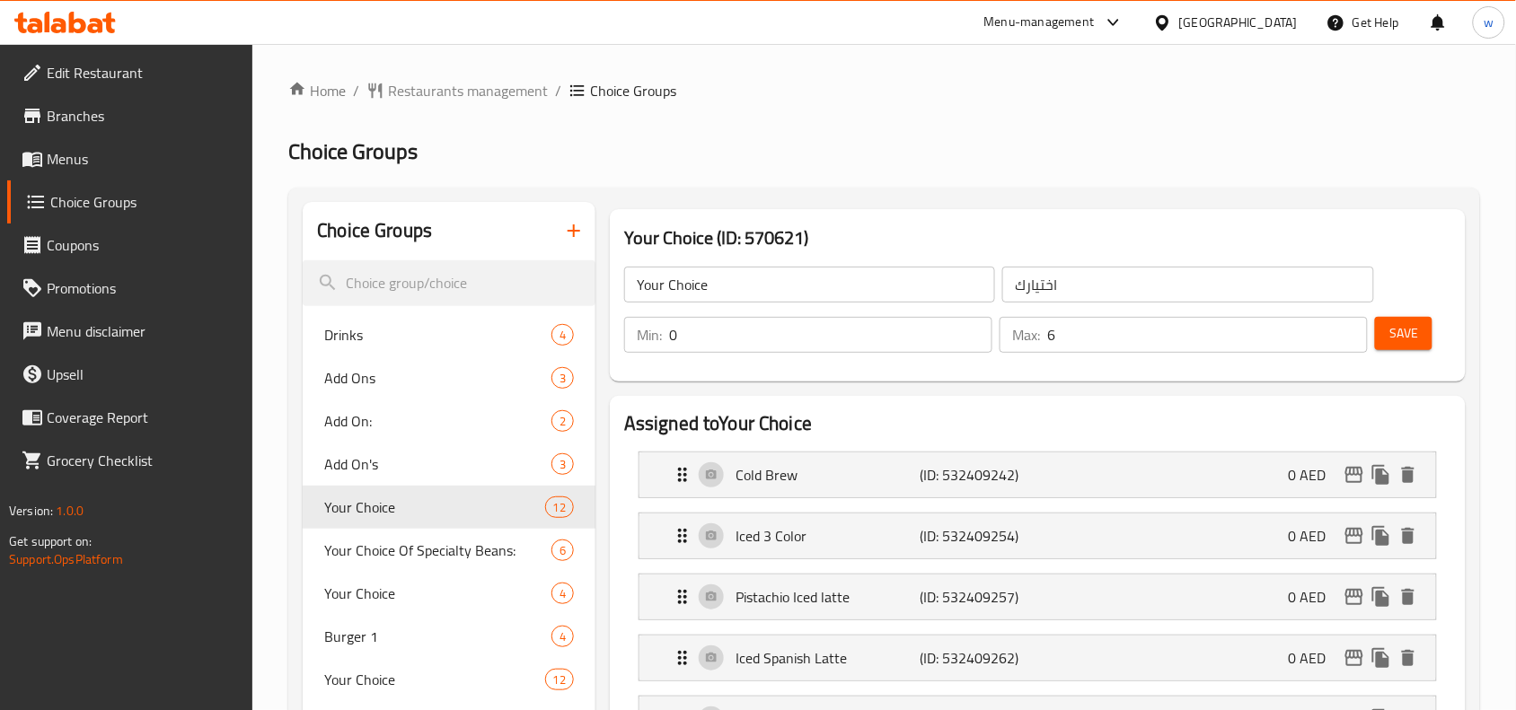
click at [31, 110] on icon at bounding box center [33, 116] width 22 height 22
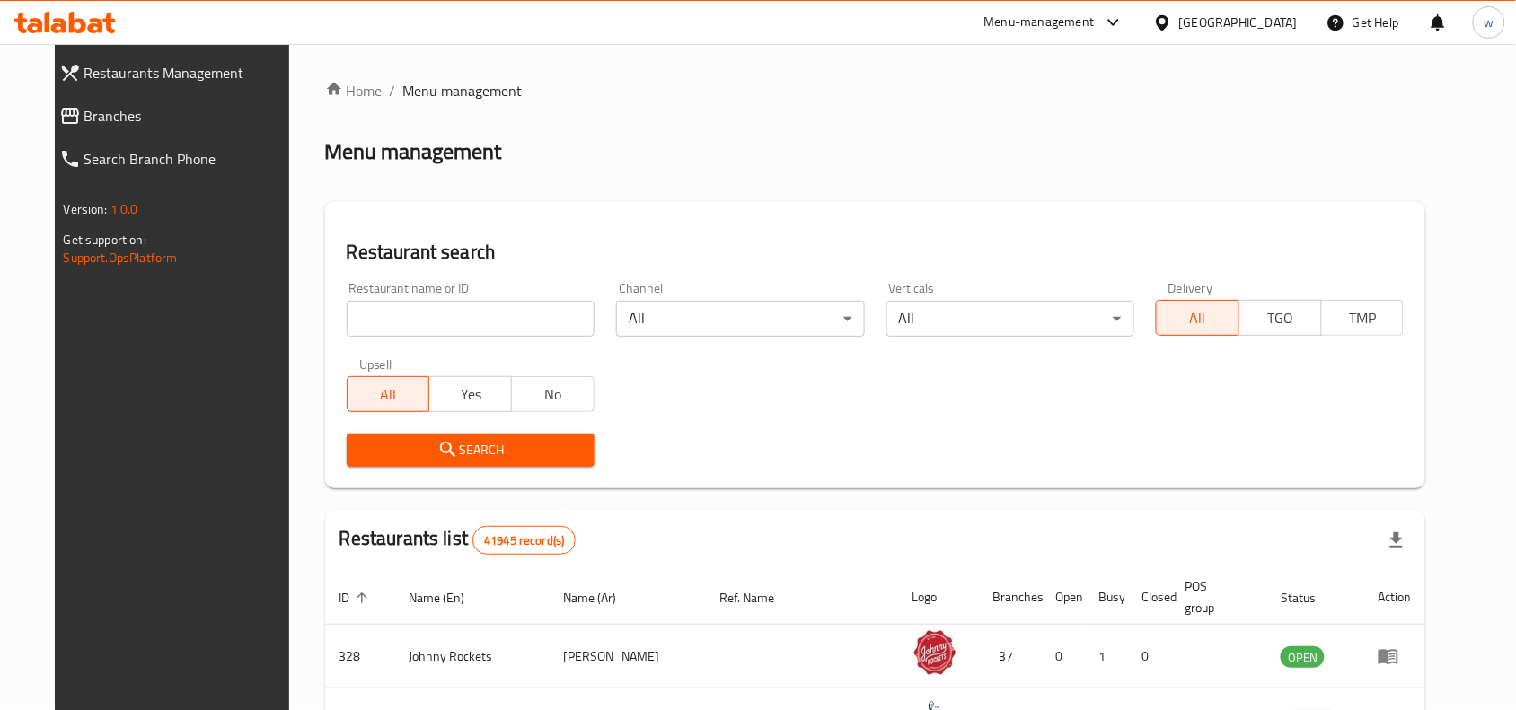
click at [84, 109] on span "Branches" at bounding box center [188, 116] width 209 height 22
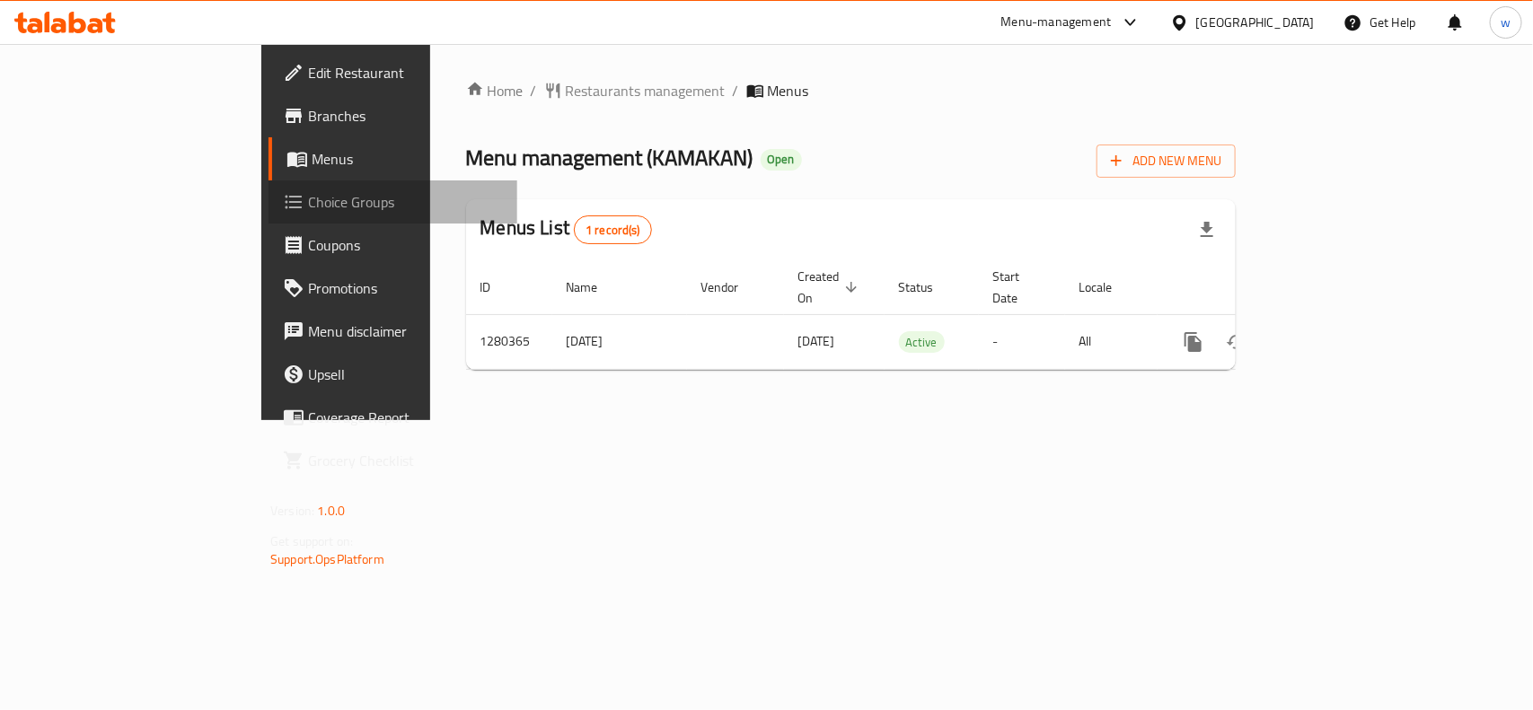
click at [308, 199] on span "Choice Groups" at bounding box center [405, 202] width 195 height 22
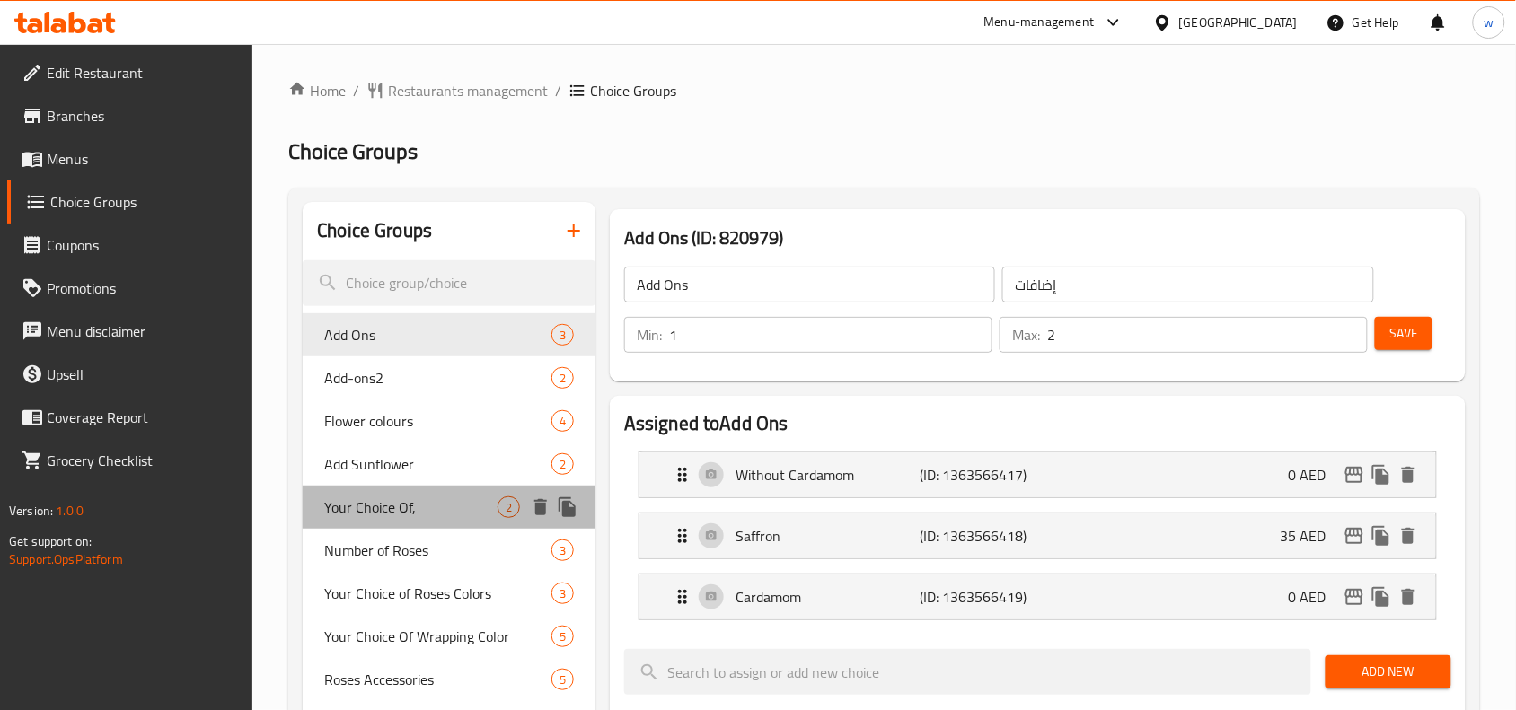
click at [374, 506] on span "Your Choice Of," at bounding box center [410, 508] width 173 height 22
type input "Your Choice Of,"
type input "اختيارك من،"
type input "0"
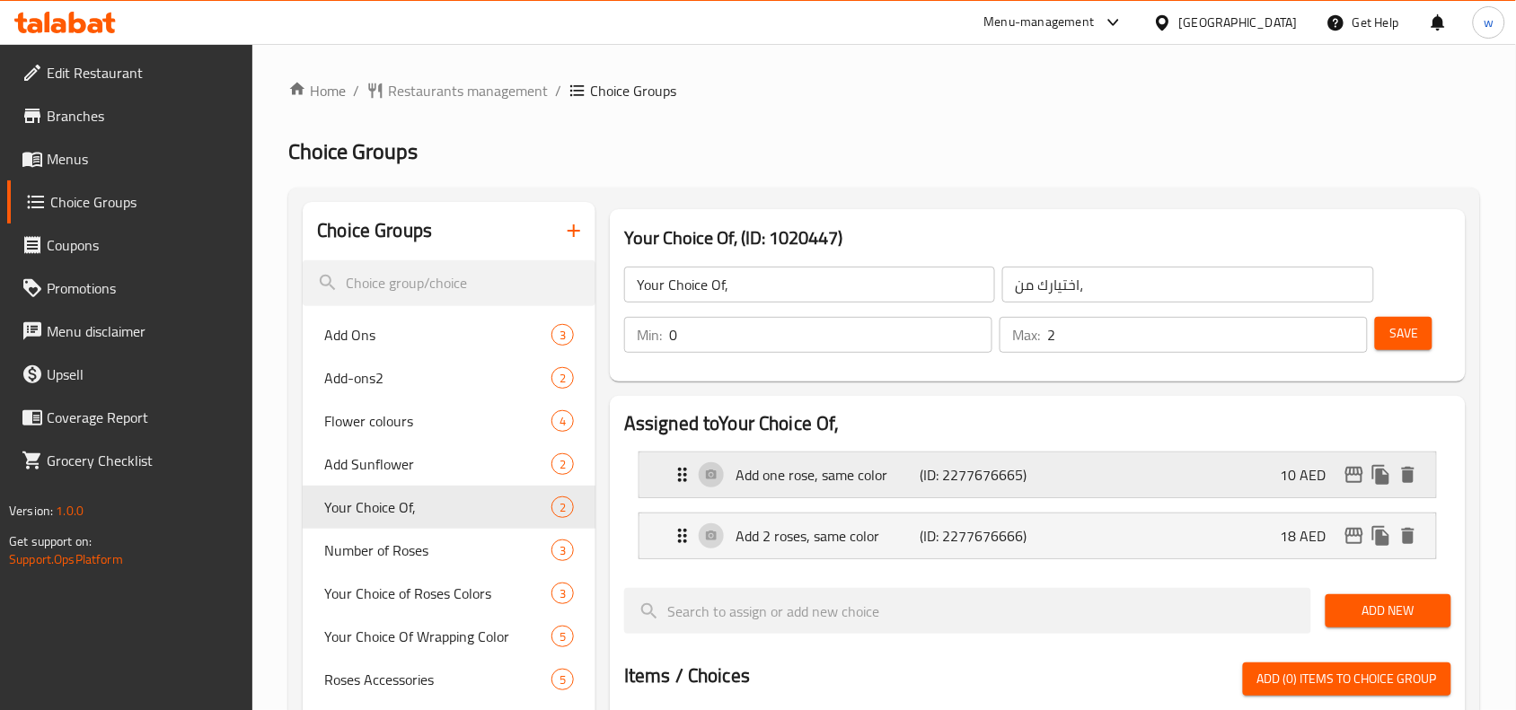
click at [894, 483] on p "Add one rose, same color" at bounding box center [827, 475] width 184 height 22
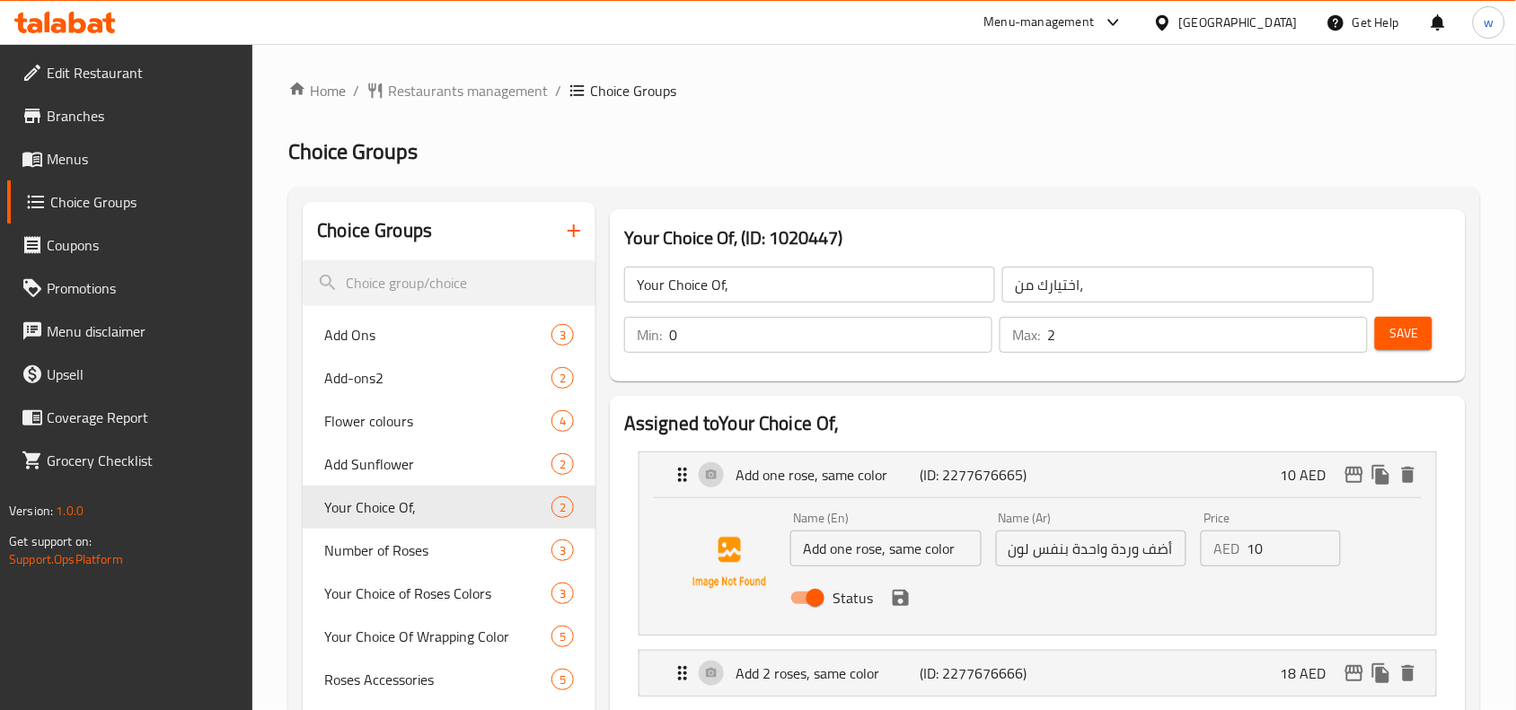
scroll to position [449, 0]
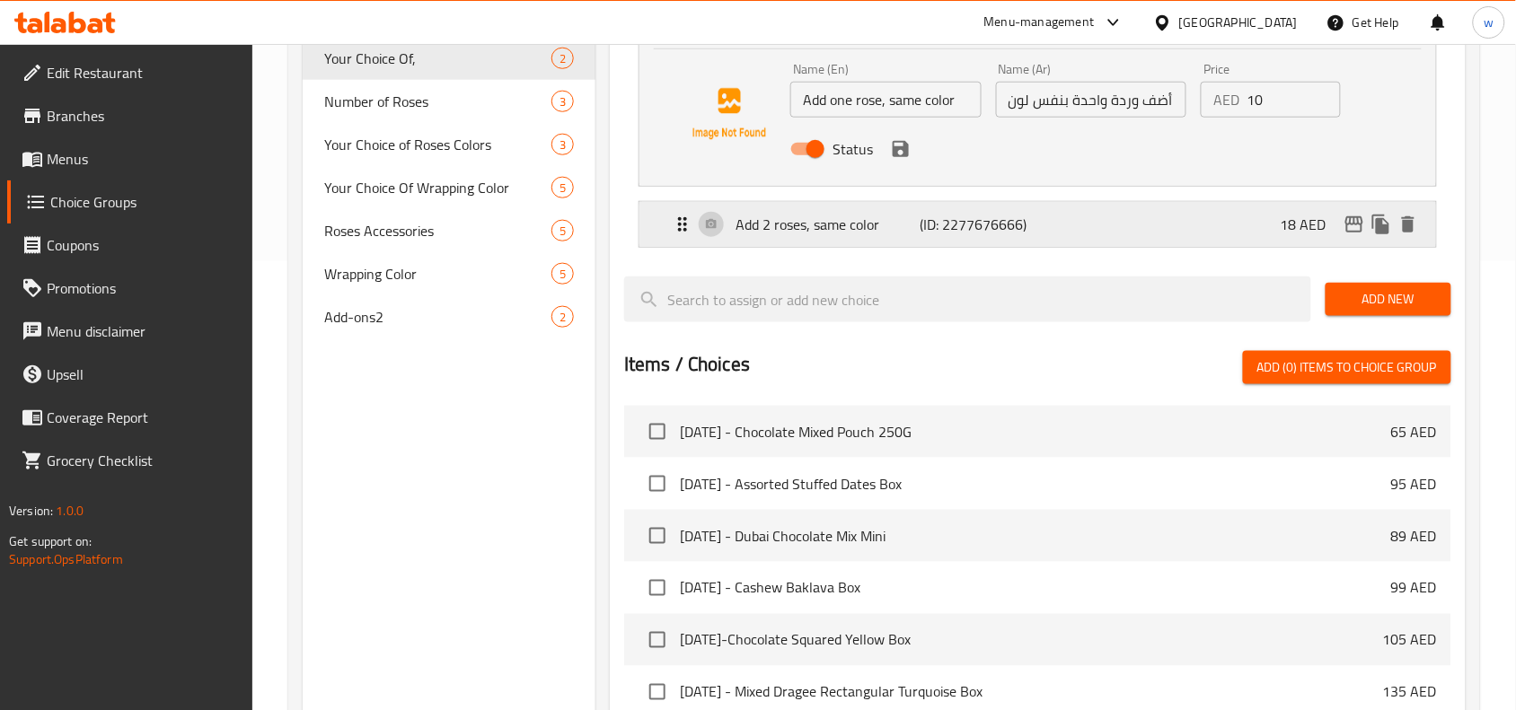
click at [819, 226] on p "Add 2 roses, same color" at bounding box center [827, 225] width 184 height 22
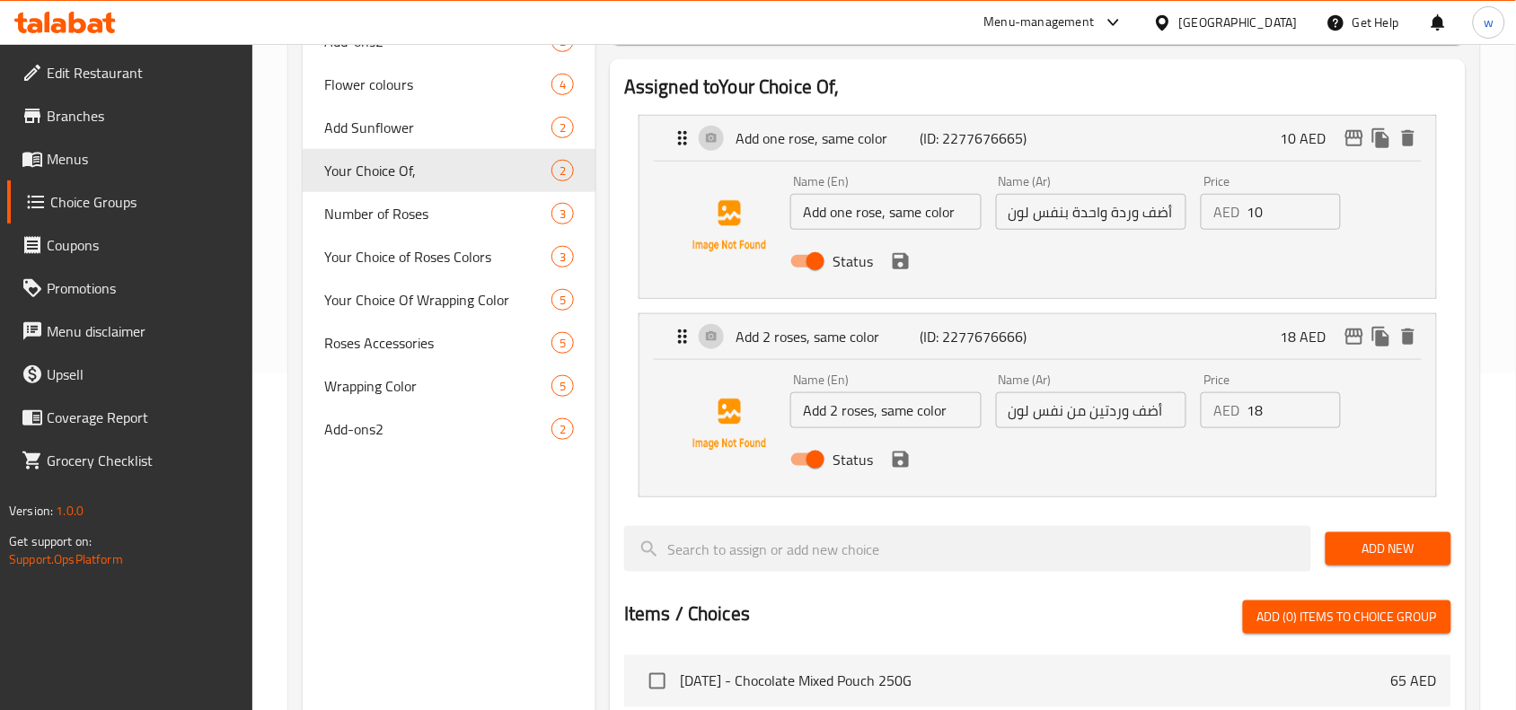
scroll to position [112, 0]
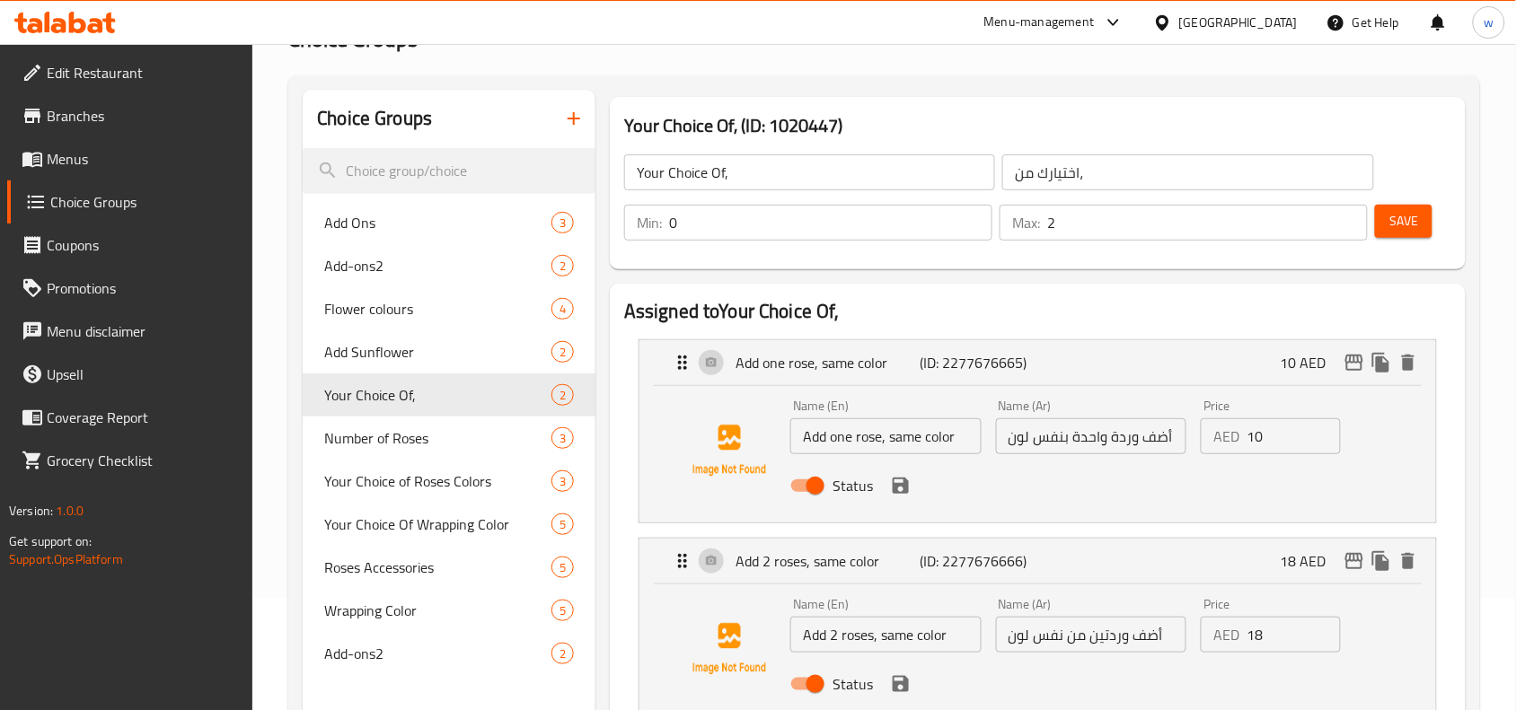
click at [1069, 29] on div "Menu-management" at bounding box center [1039, 23] width 110 height 22
click at [925, 155] on div "All Plugins Global Quality Control Center Menu-management Restaurant-Management" at bounding box center [991, 139] width 269 height 161
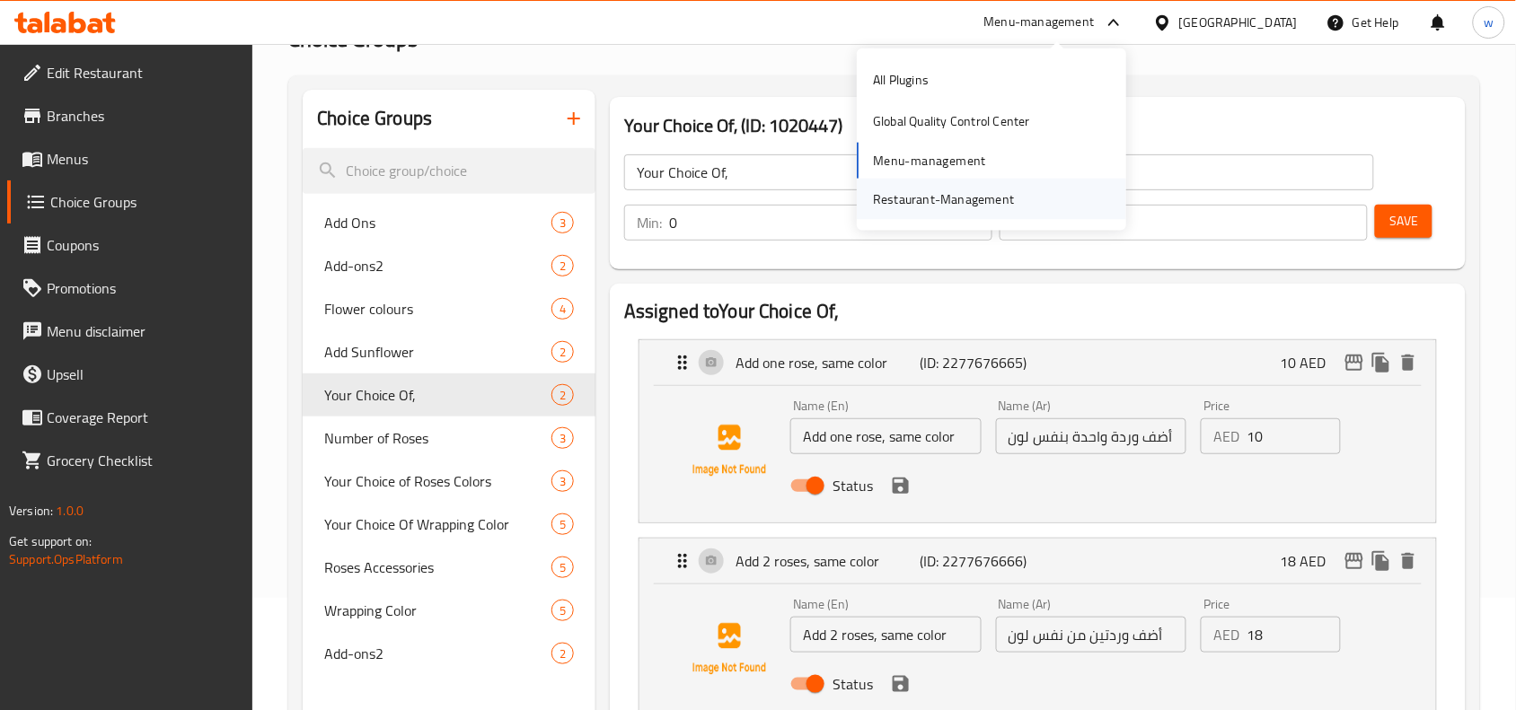
click at [916, 194] on div "Restaurant-Management" at bounding box center [943, 199] width 141 height 20
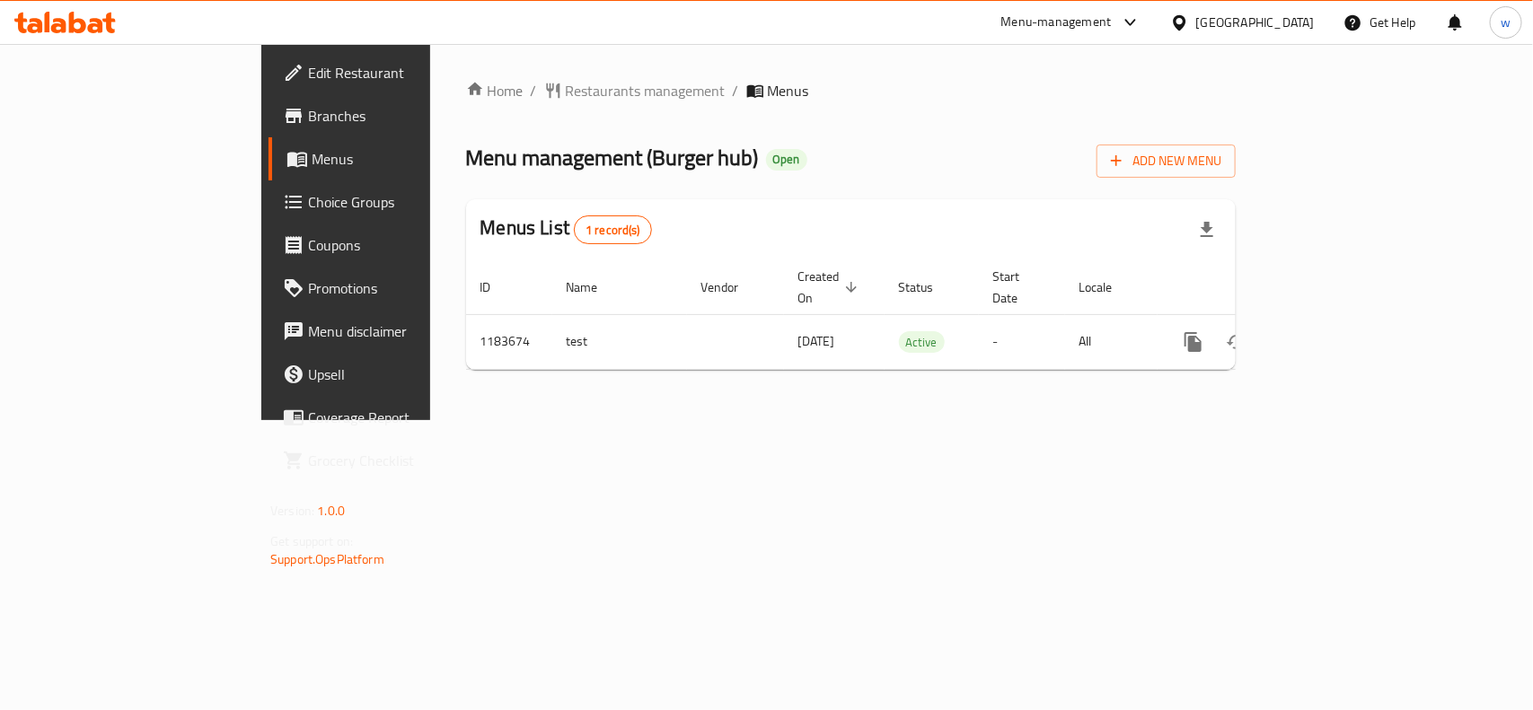
click at [308, 199] on span "Choice Groups" at bounding box center [405, 202] width 195 height 22
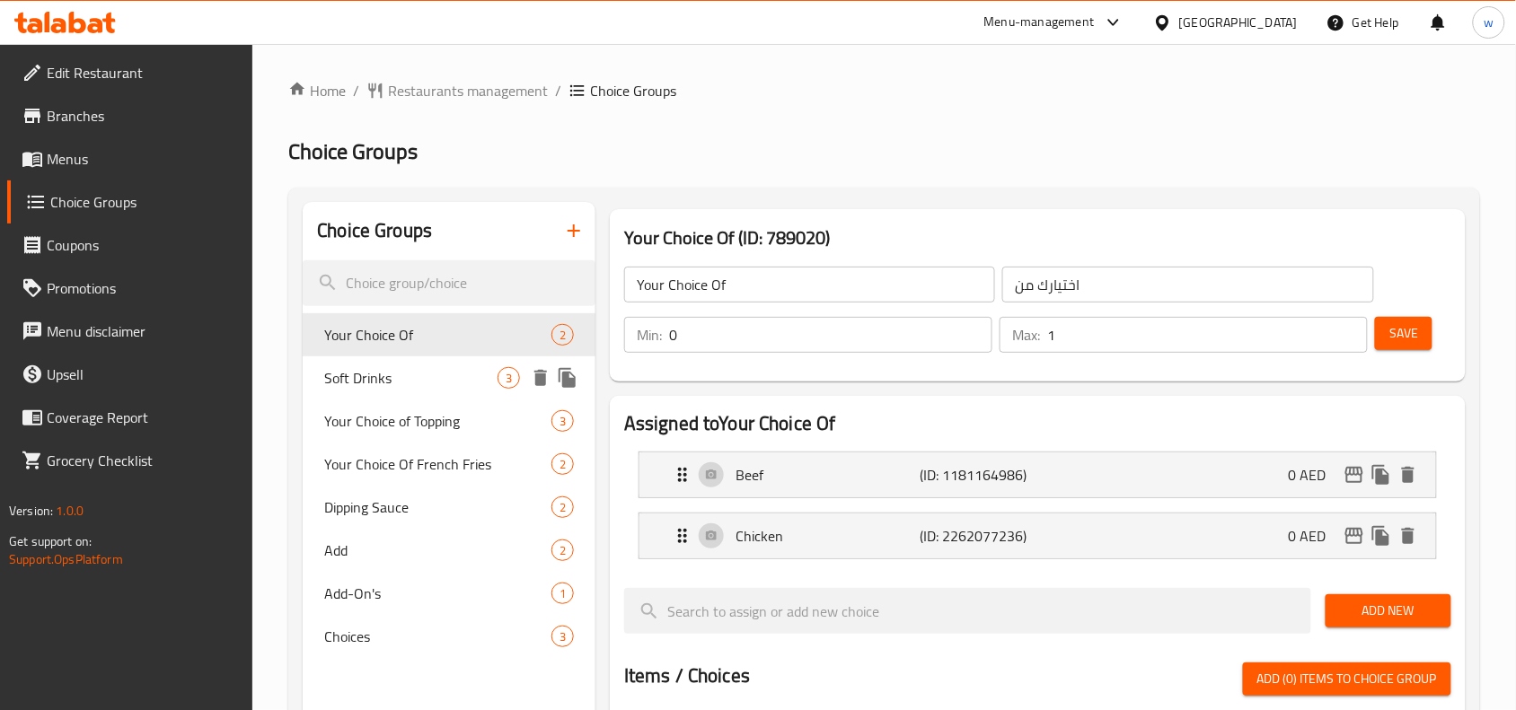
click at [400, 383] on span "Soft Drinks" at bounding box center [410, 378] width 173 height 22
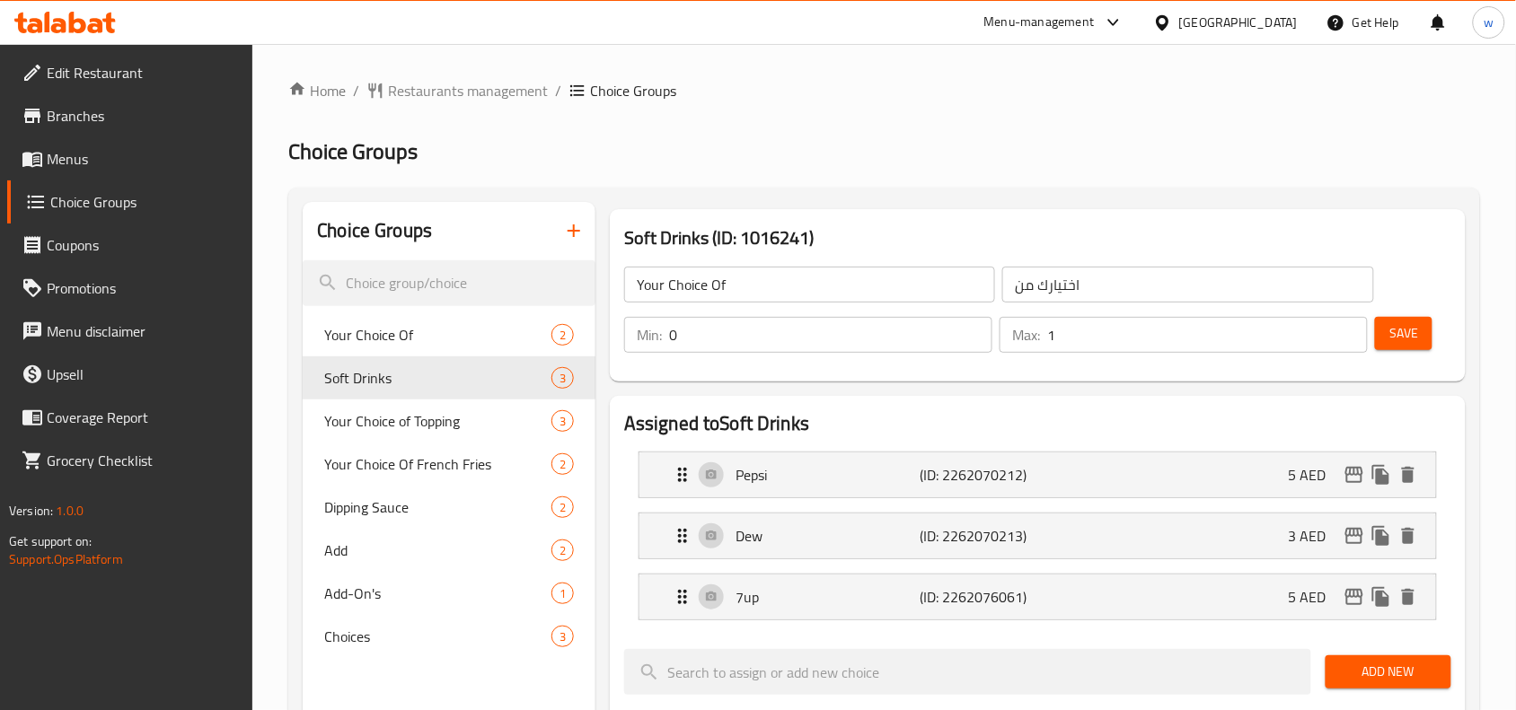
type input "Soft Drinks"
type input "اختيارك من مشروبات غازية"
click at [896, 494] on div "Pepsi (ID: 2262070212) 5 AED" at bounding box center [1043, 475] width 743 height 45
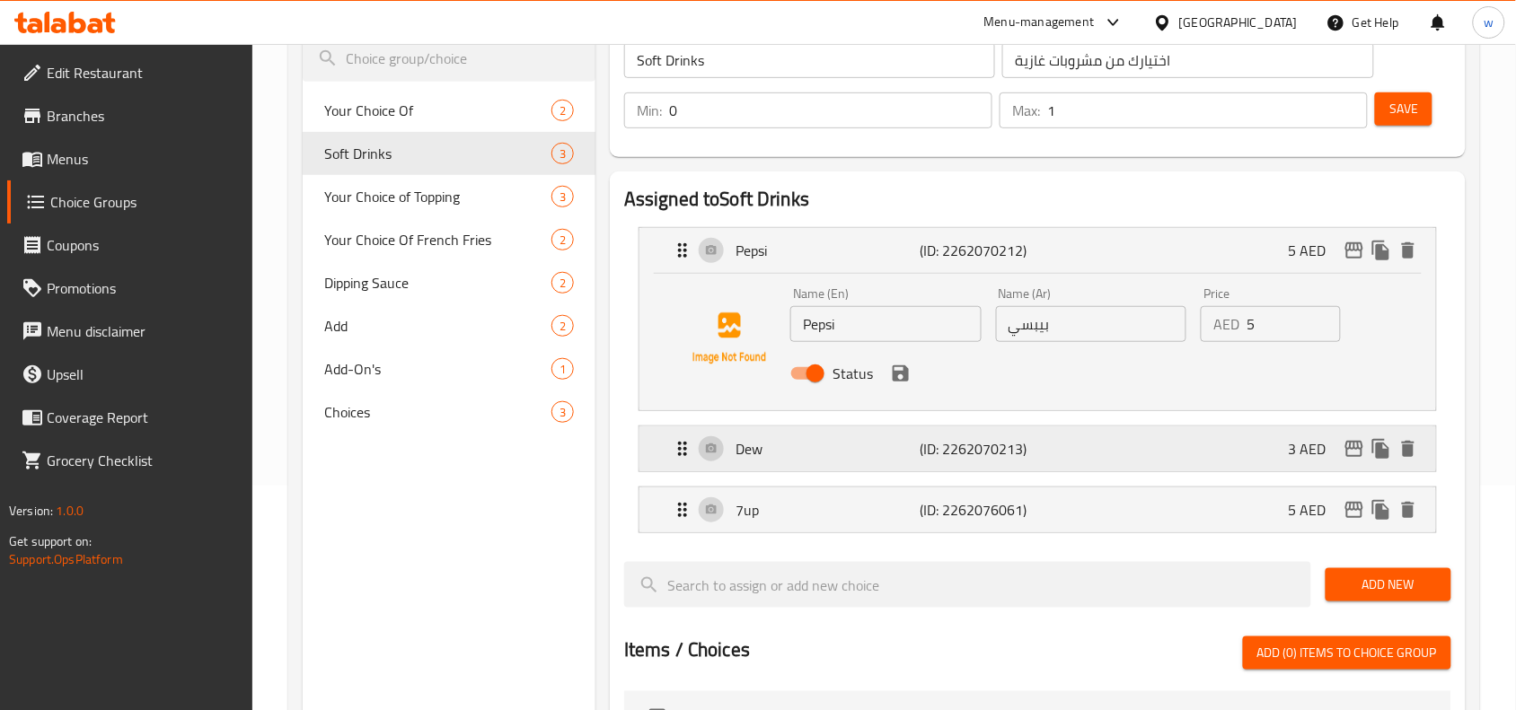
click at [746, 459] on p "Dew" at bounding box center [827, 449] width 184 height 22
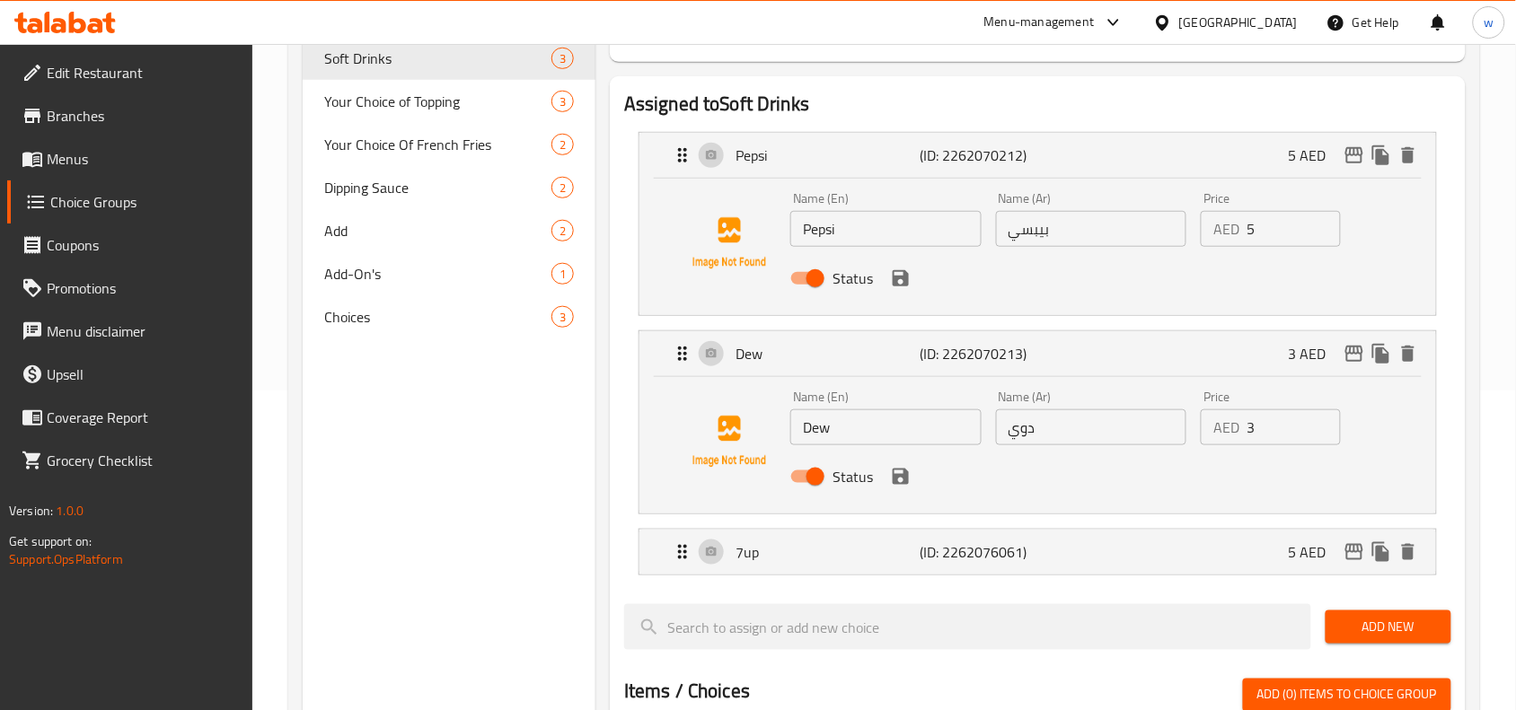
scroll to position [449, 0]
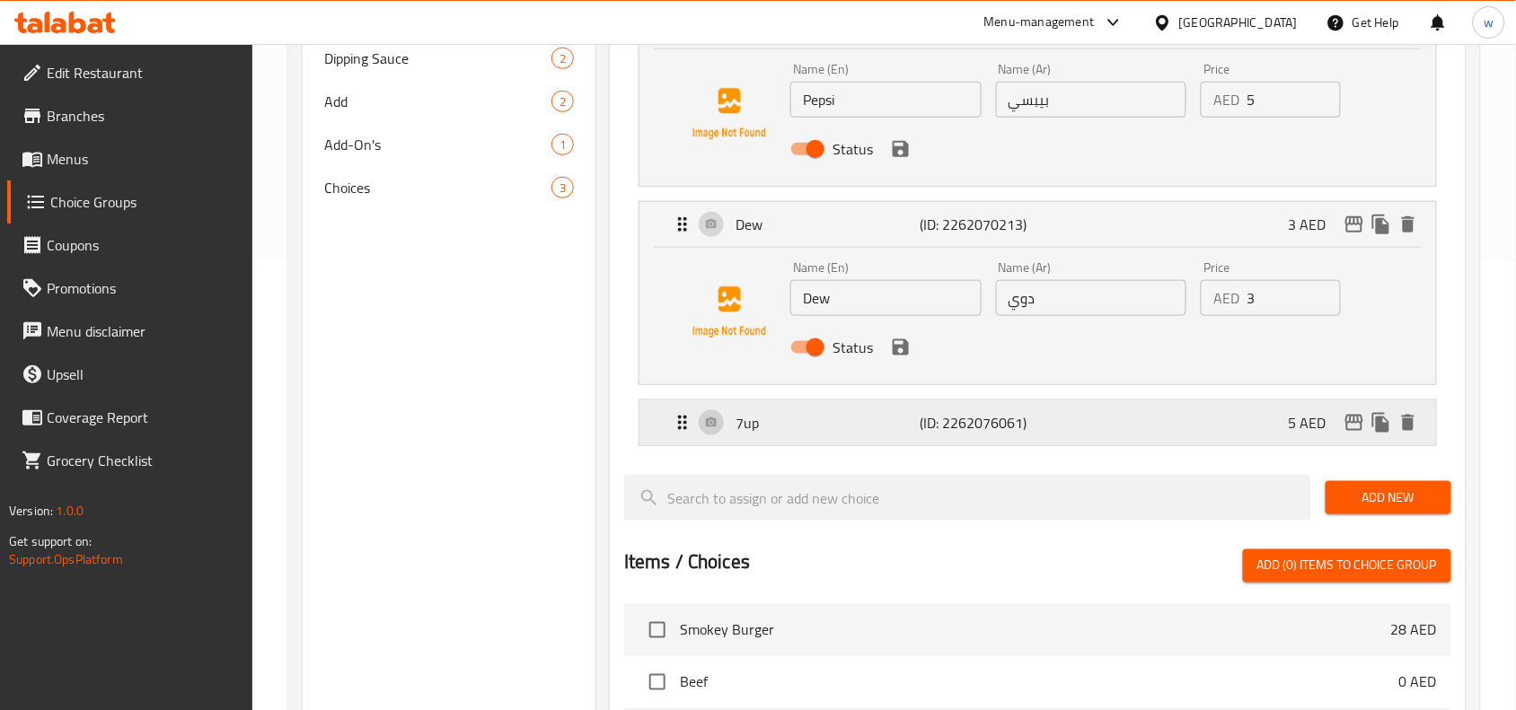
click at [734, 429] on div "7up (ID: 2262076061) 5 AED" at bounding box center [1043, 422] width 743 height 45
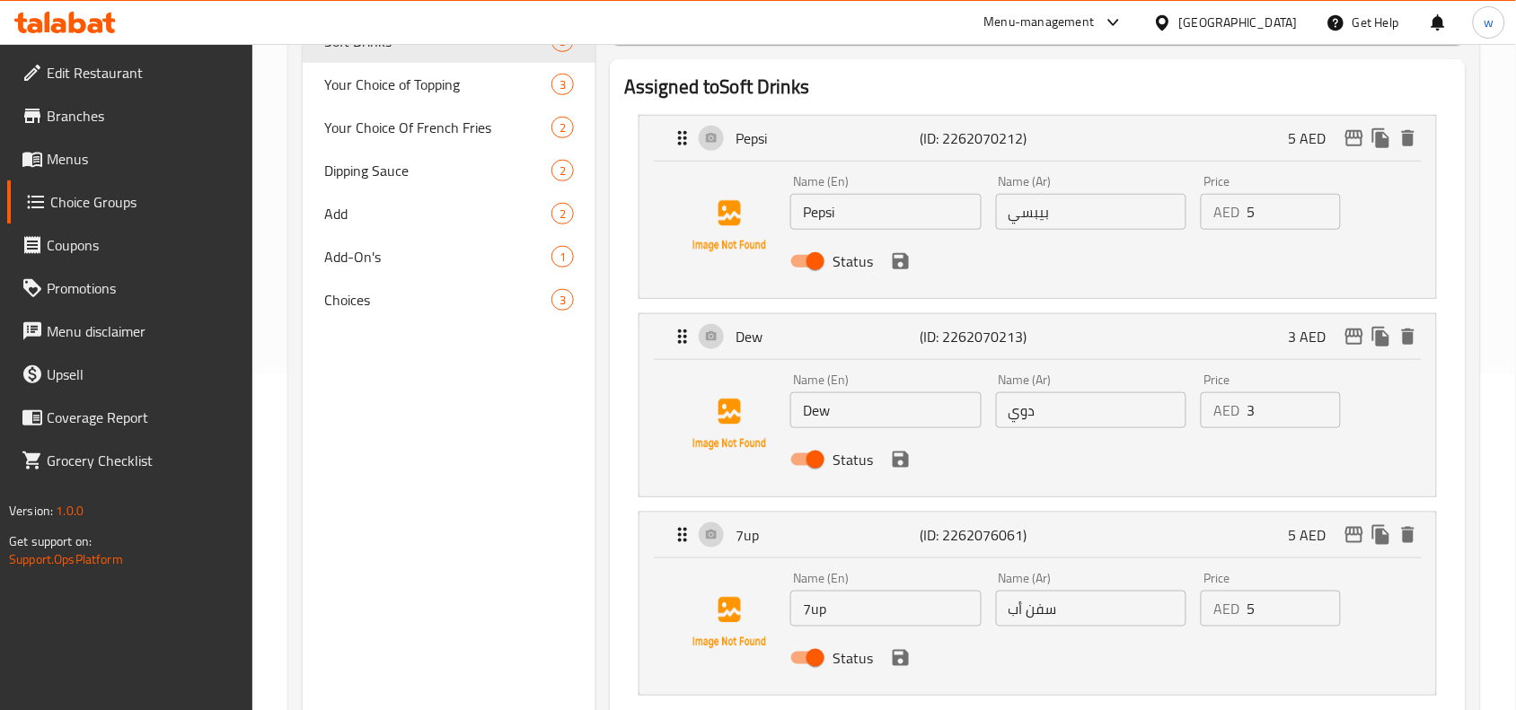
scroll to position [561, 0]
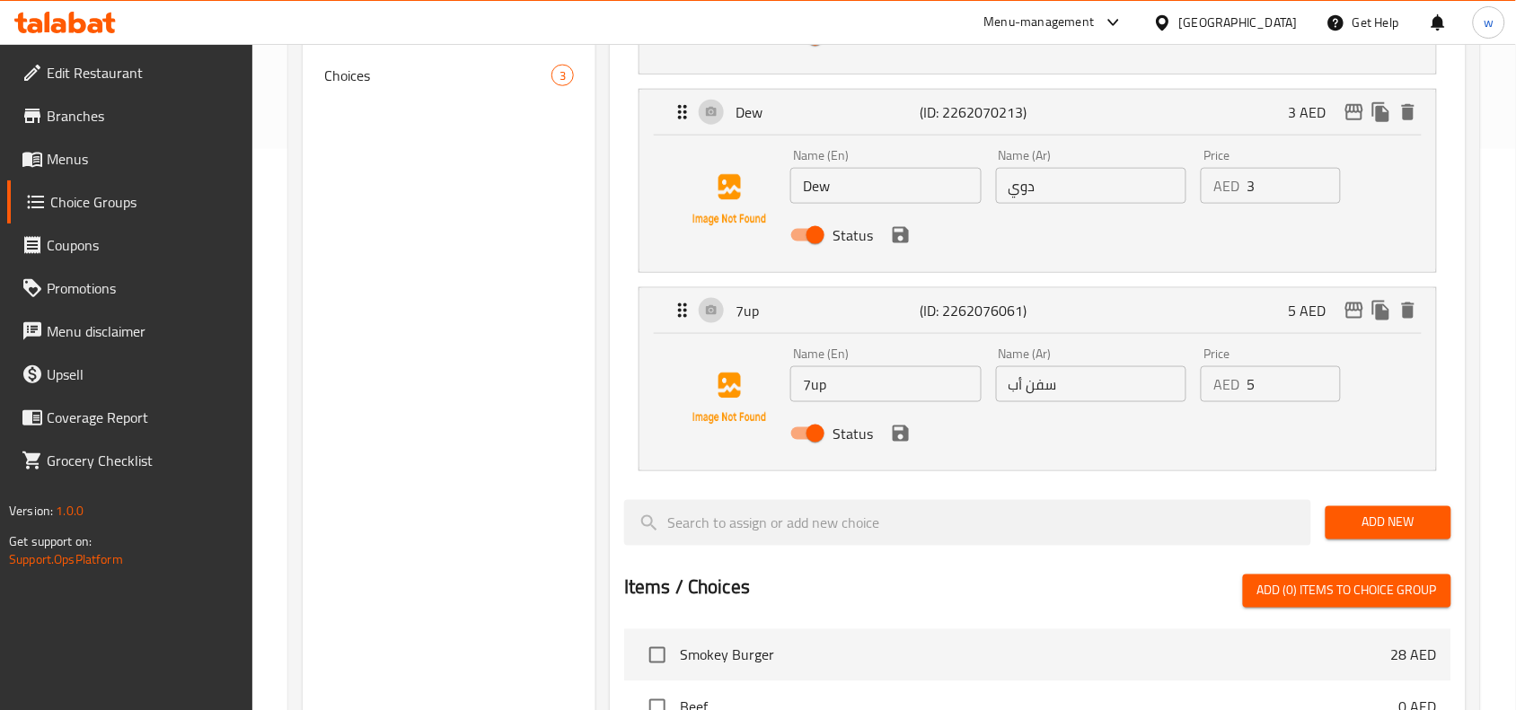
click at [1245, 14] on div "[GEOGRAPHIC_DATA]" at bounding box center [1238, 23] width 119 height 20
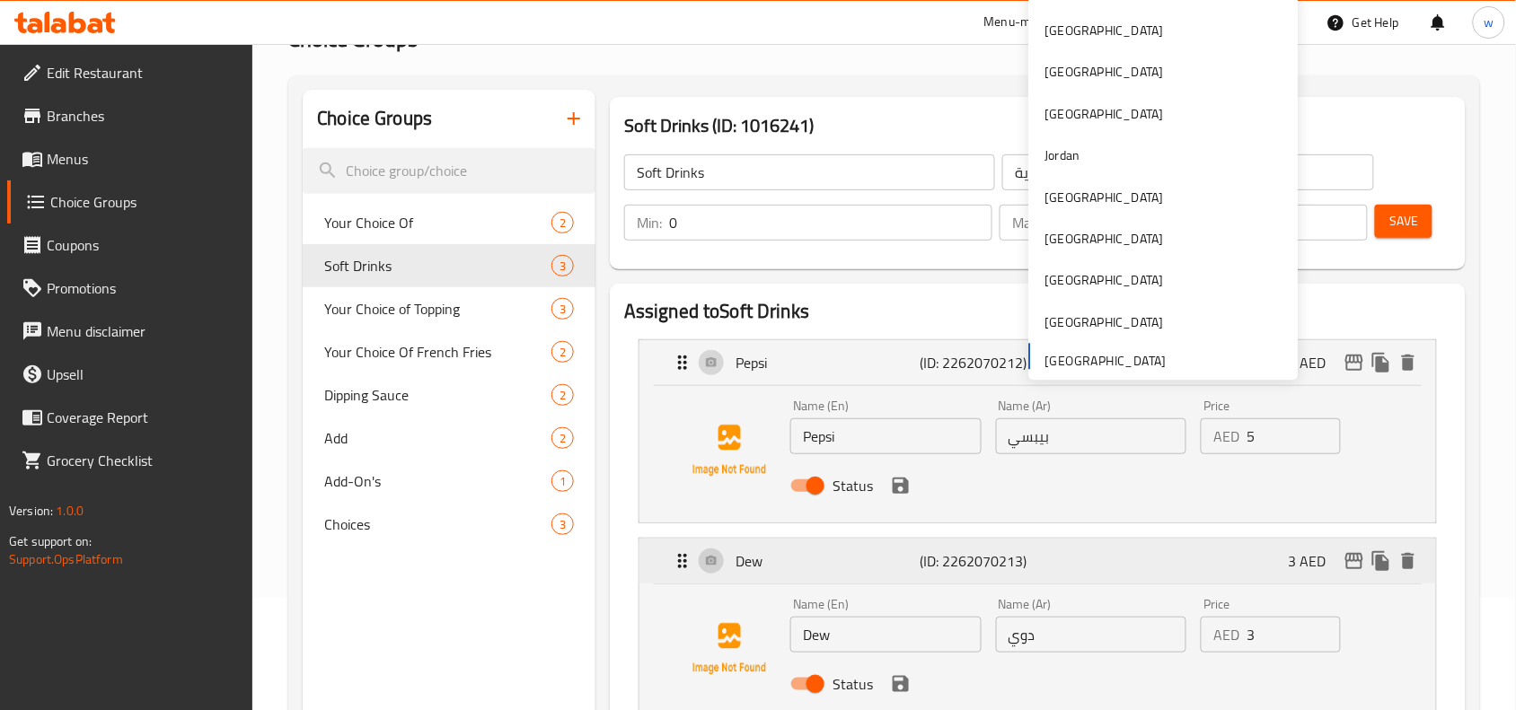
scroll to position [0, 0]
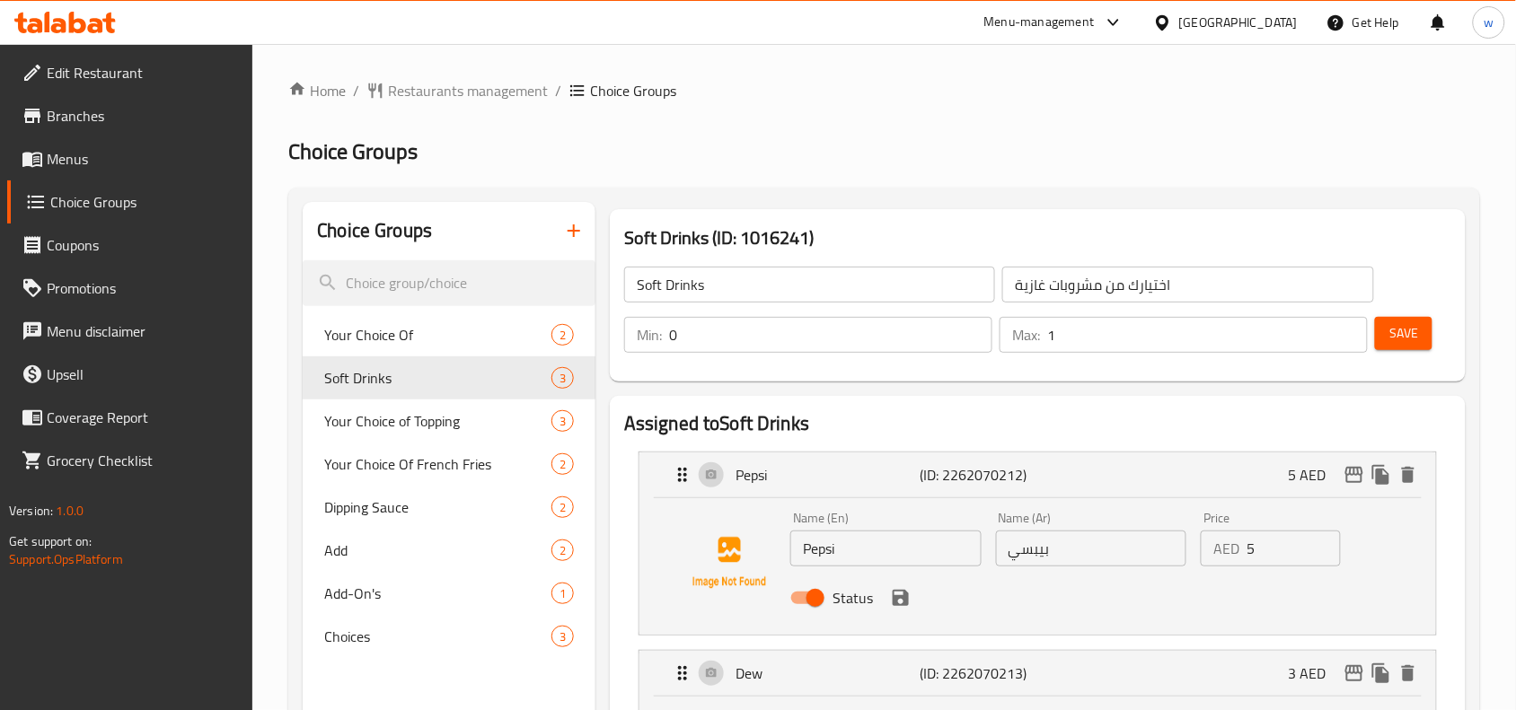
click at [1035, 25] on div "Menu-management" at bounding box center [1039, 23] width 110 height 22
click at [947, 154] on div "All Plugins Global Quality Control Center Menu-management Restaurant-Management" at bounding box center [991, 139] width 269 height 161
click at [922, 191] on div "Restaurant-Management" at bounding box center [943, 199] width 141 height 20
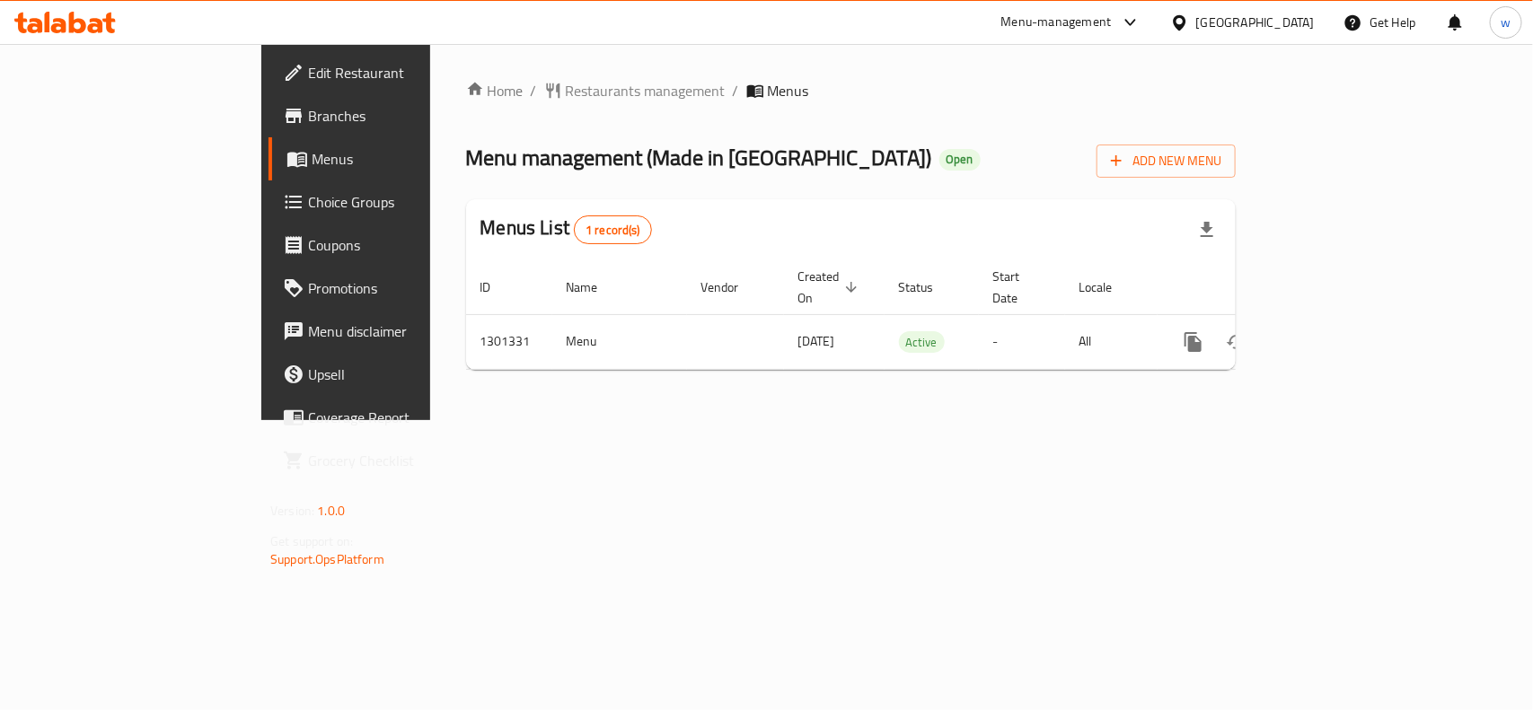
click at [308, 208] on span "Choice Groups" at bounding box center [405, 202] width 195 height 22
